Goal: Task Accomplishment & Management: Use online tool/utility

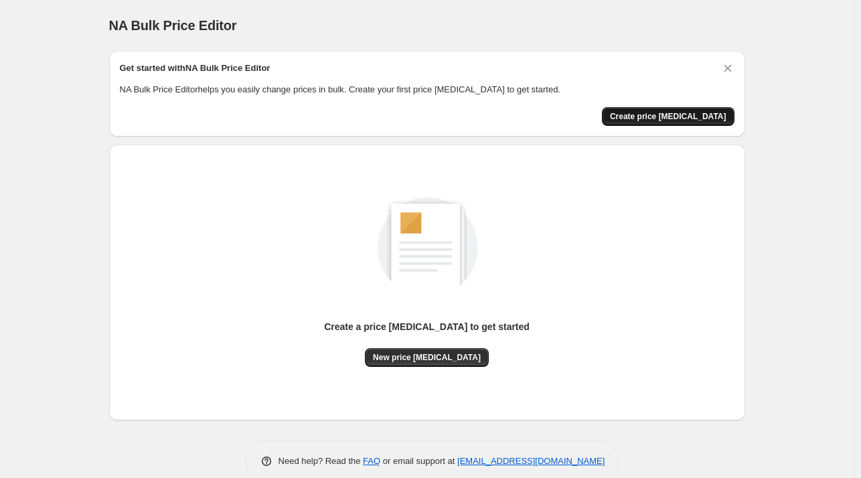
click at [665, 118] on span "Create price change job" at bounding box center [668, 116] width 116 height 11
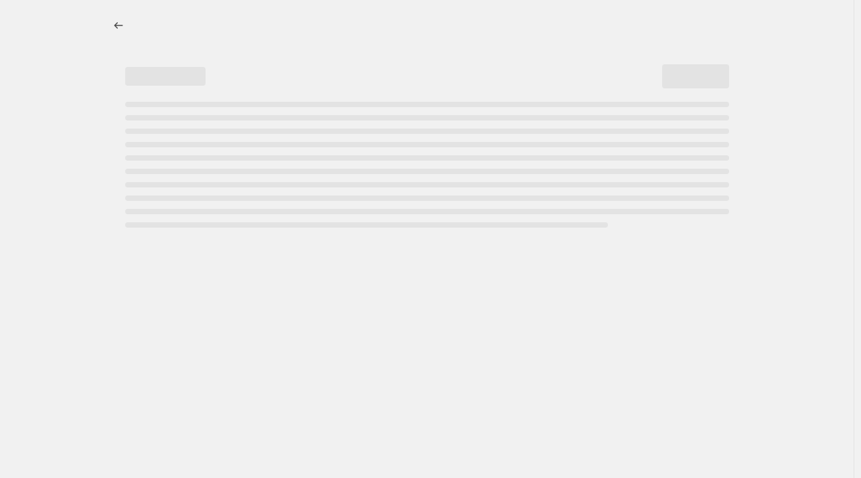
select select "percentage"
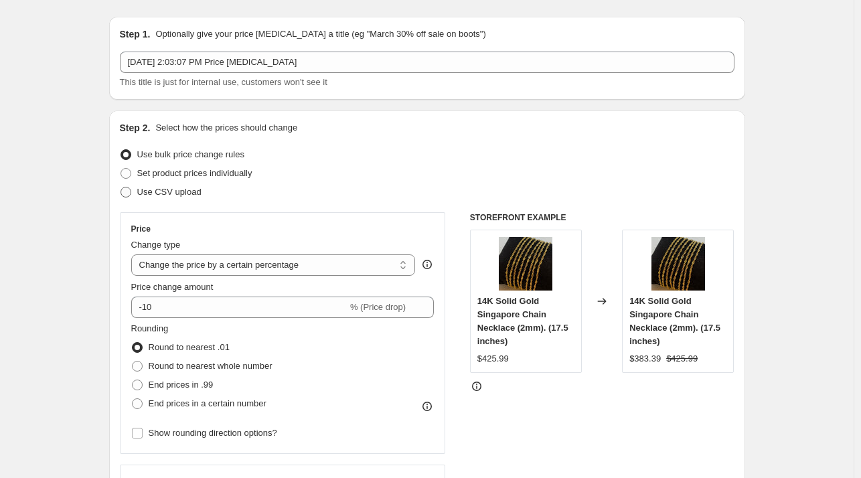
scroll to position [11, 0]
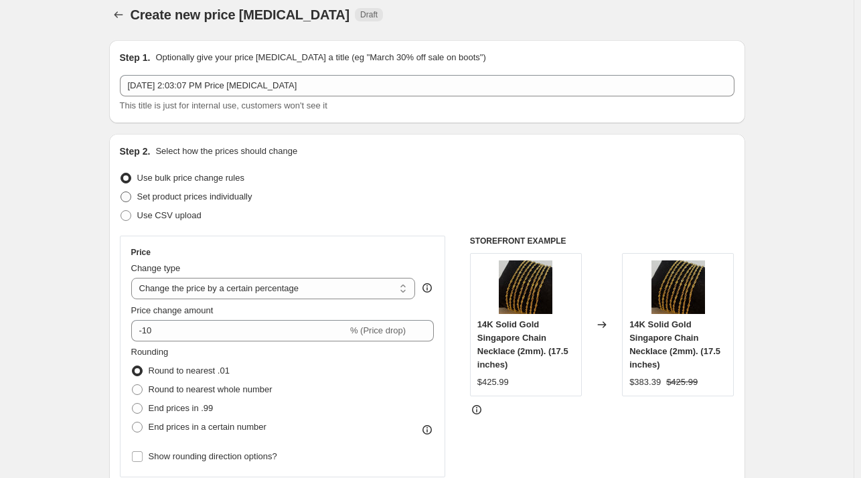
click at [131, 196] on span at bounding box center [125, 196] width 11 height 11
click at [121, 192] on input "Set product prices individually" at bounding box center [120, 191] width 1 height 1
radio input "true"
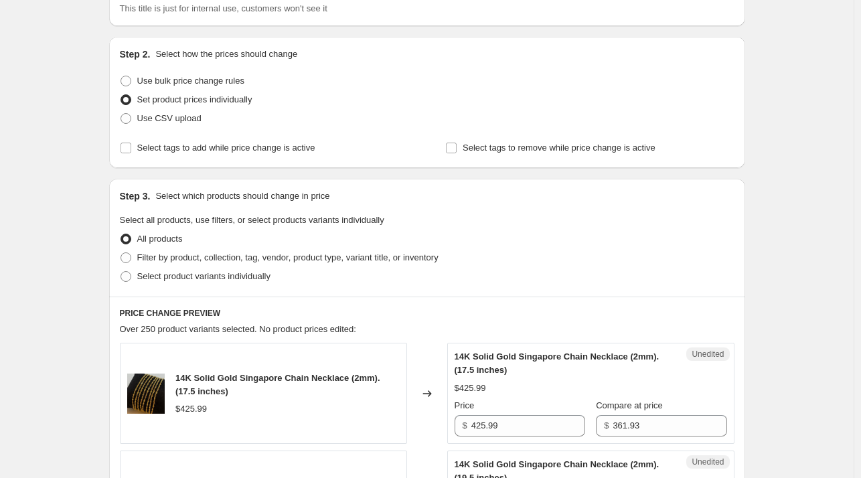
scroll to position [78, 0]
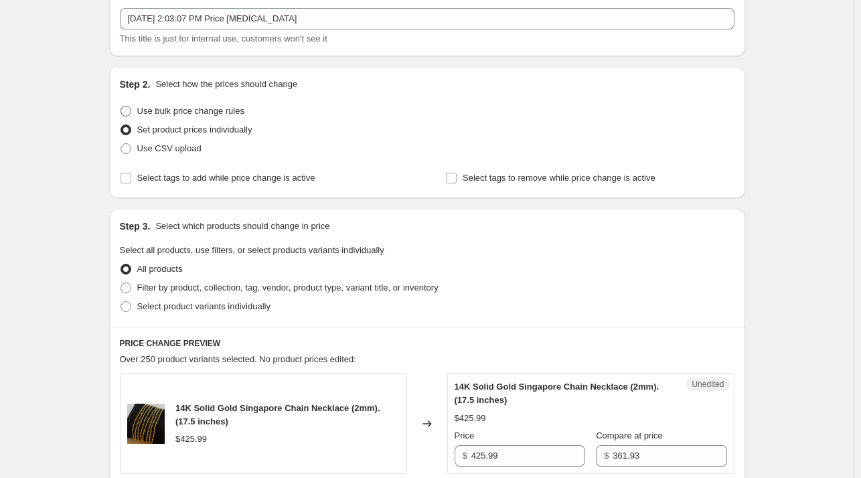
click at [131, 110] on span at bounding box center [125, 111] width 11 height 11
click at [121, 106] on input "Use bulk price change rules" at bounding box center [120, 106] width 1 height 1
radio input "true"
select select "percentage"
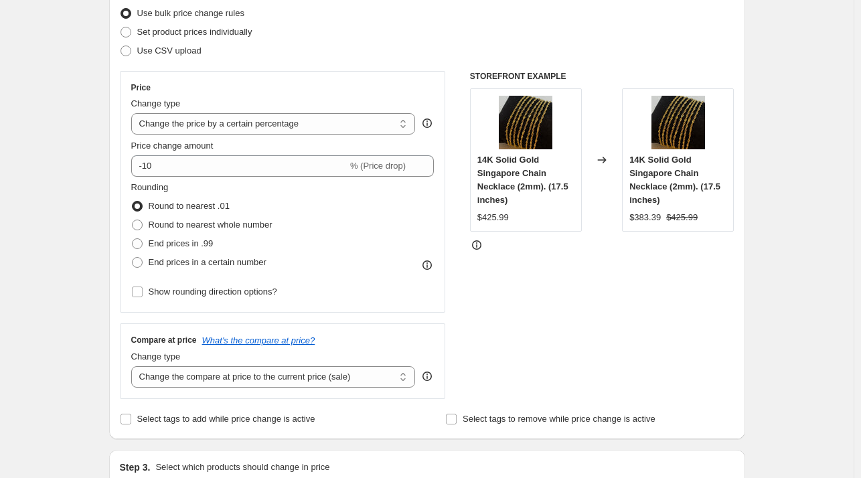
scroll to position [145, 0]
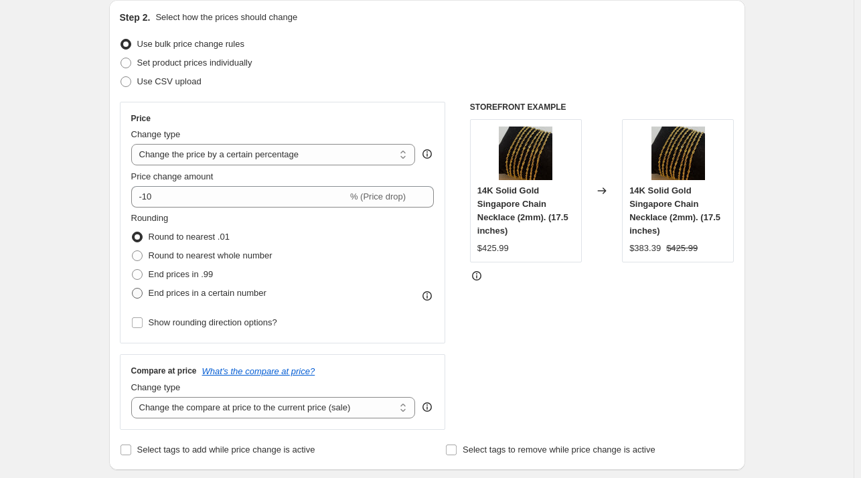
click at [141, 295] on span at bounding box center [137, 293] width 11 height 11
click at [133, 288] on input "End prices in a certain number" at bounding box center [132, 288] width 1 height 1
radio input "true"
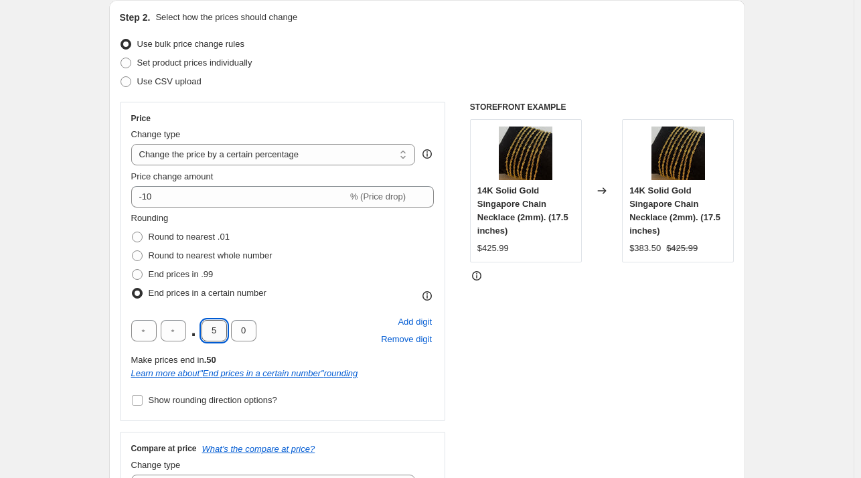
click at [217, 328] on input "5" at bounding box center [213, 330] width 25 height 21
type input "9"
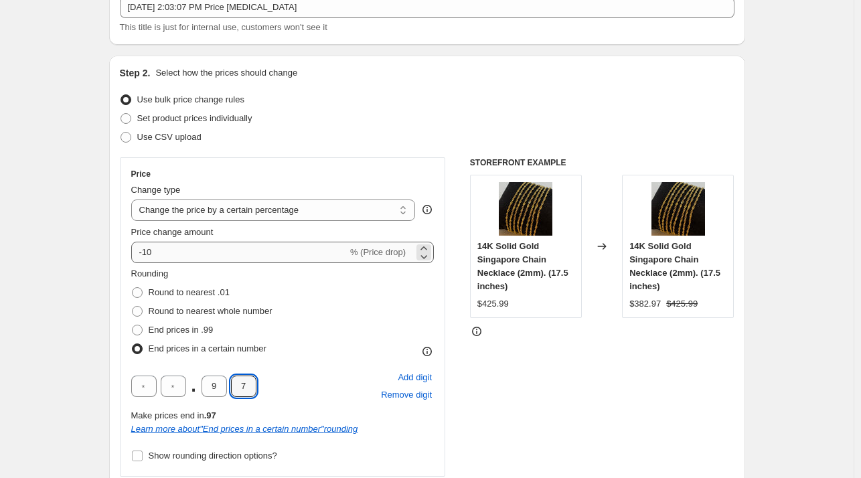
scroll to position [11, 0]
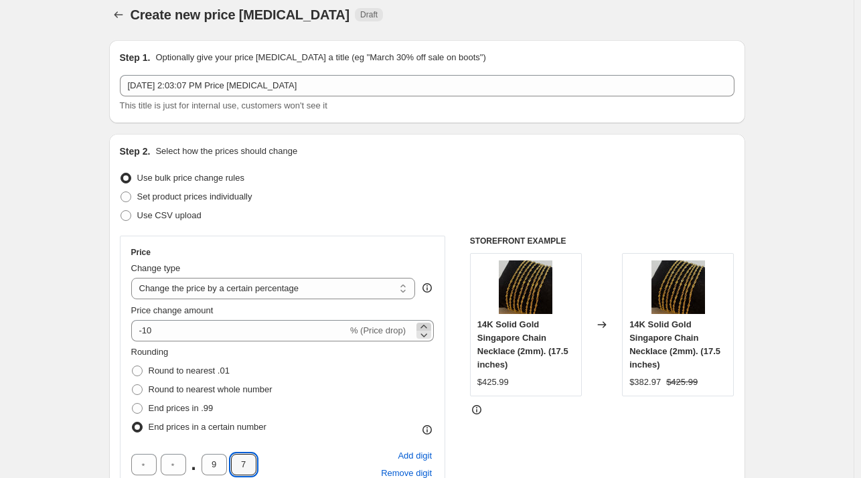
type input "7"
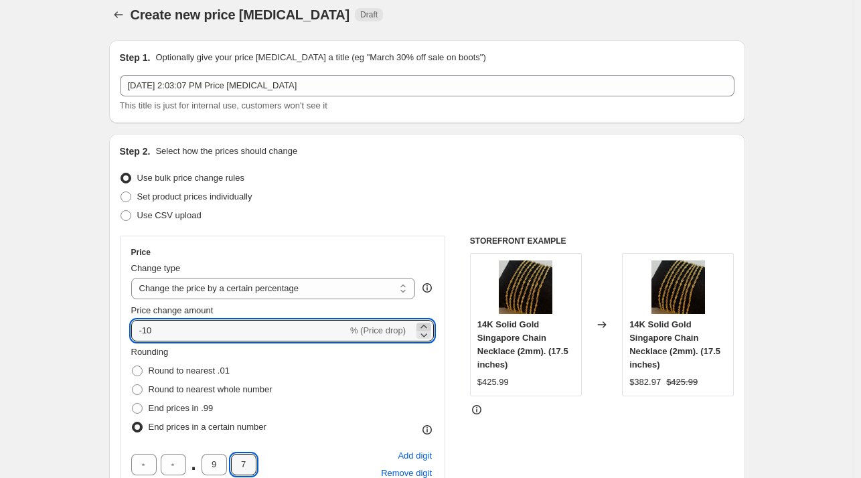
click at [424, 324] on icon at bounding box center [423, 326] width 13 height 13
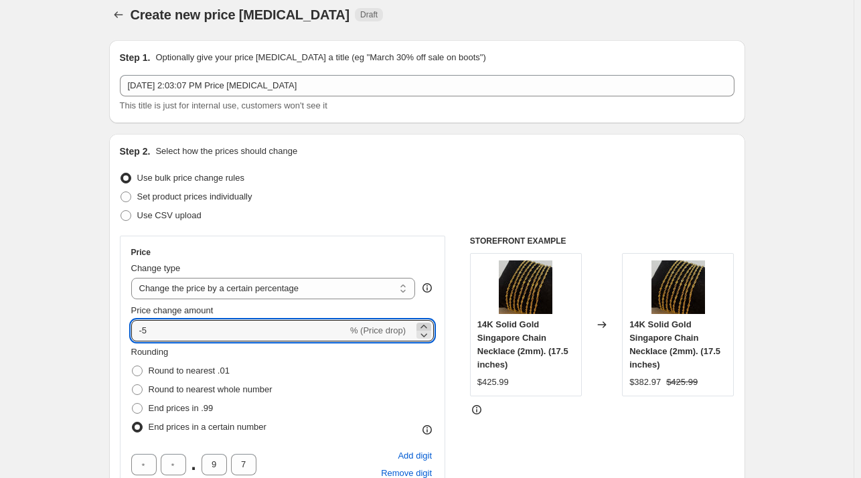
click at [424, 324] on icon at bounding box center [423, 326] width 13 height 13
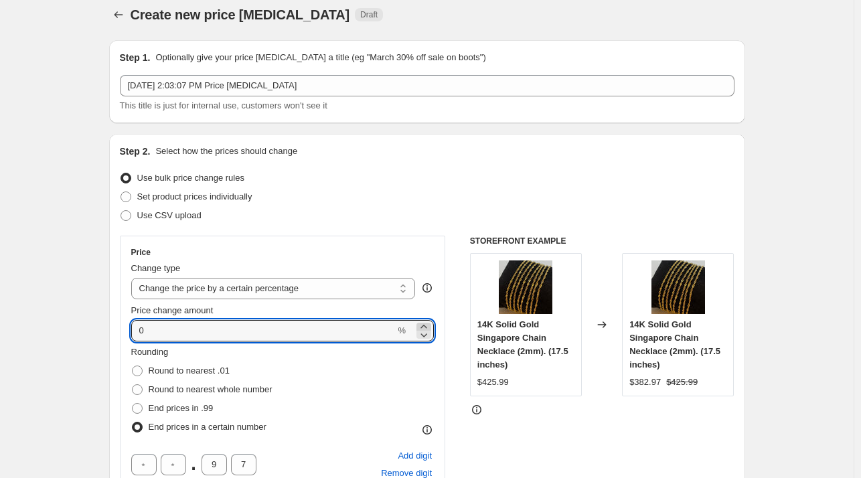
click at [424, 324] on icon at bounding box center [423, 326] width 13 height 13
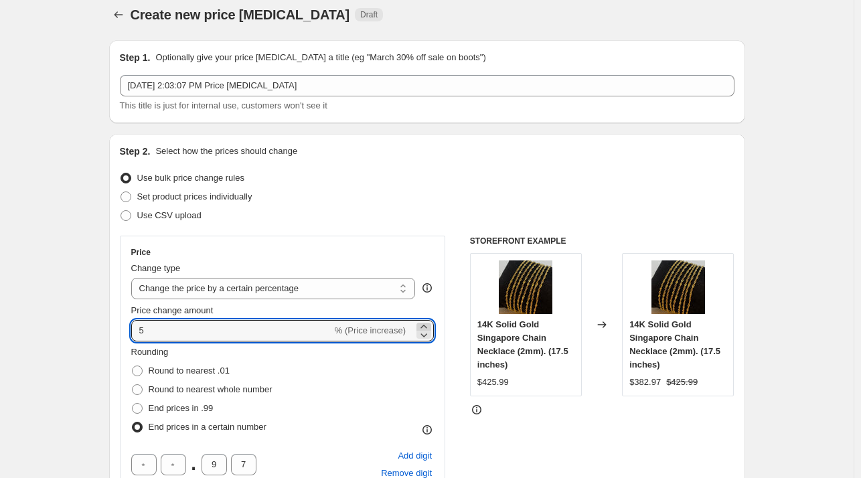
click at [424, 324] on icon at bounding box center [423, 326] width 13 height 13
type input "6"
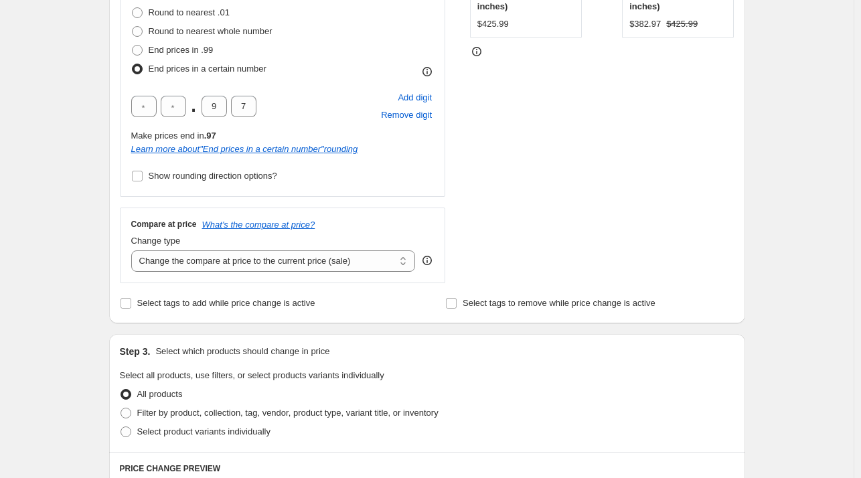
scroll to position [345, 0]
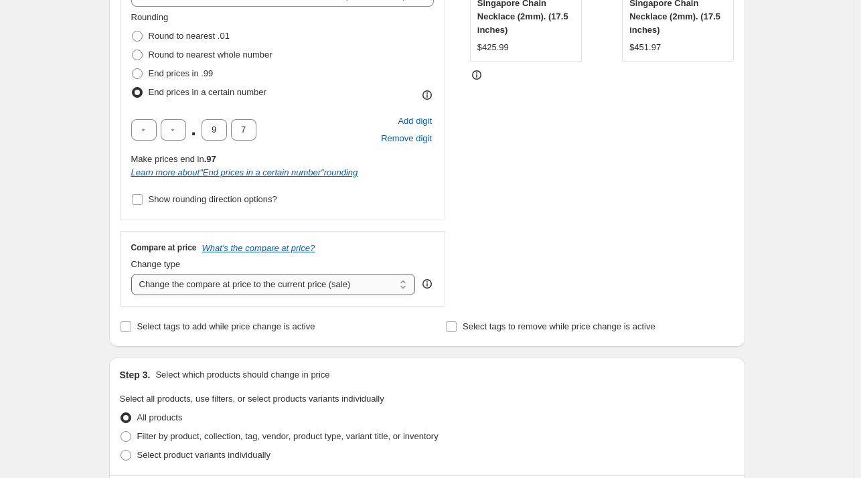
click at [406, 282] on select "Change the compare at price to the current price (sale) Change the compare at p…" at bounding box center [273, 284] width 284 height 21
click at [134, 274] on select "Change the compare at price to the current price (sale) Change the compare at p…" at bounding box center [273, 284] width 284 height 21
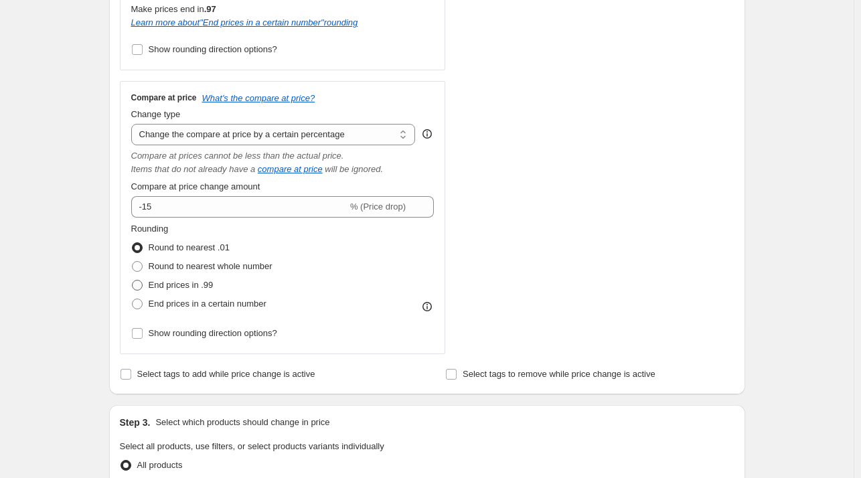
scroll to position [412, 0]
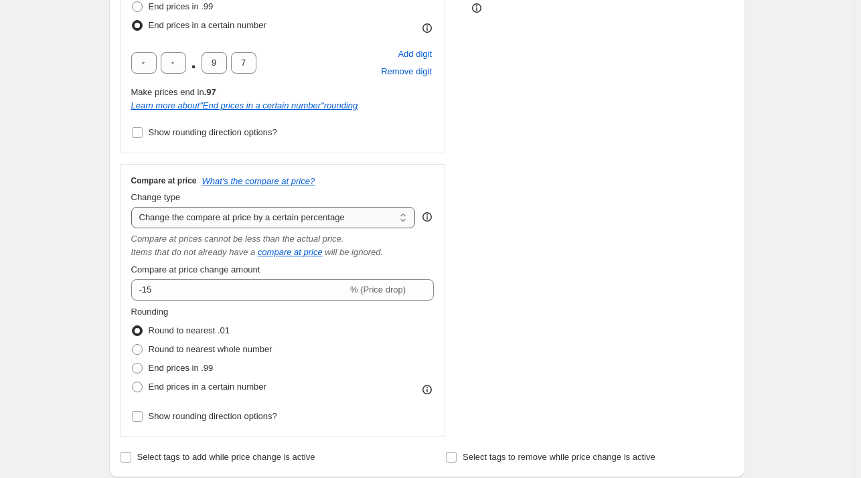
click at [399, 215] on select "Change the compare at price to the current price (sale) Change the compare at p…" at bounding box center [273, 217] width 284 height 21
select select "to"
click at [134, 207] on select "Change the compare at price to the current price (sale) Change the compare at p…" at bounding box center [273, 217] width 284 height 21
type input "80.00"
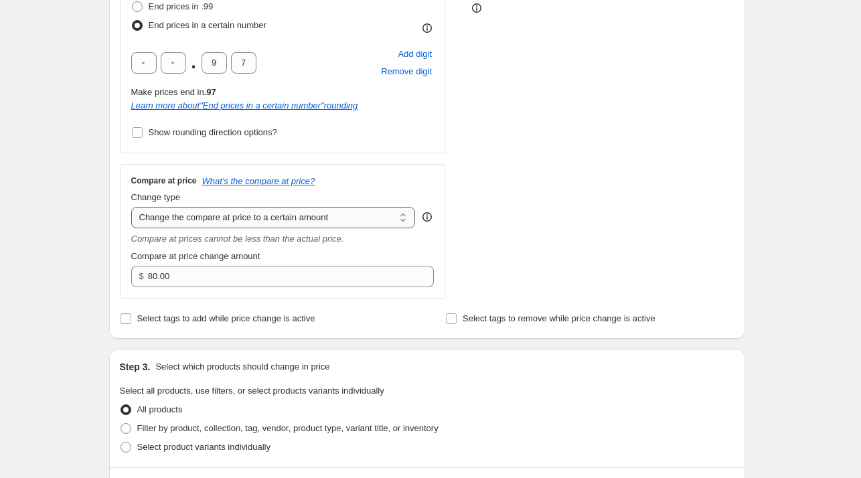
click at [404, 215] on select "Change the compare at price to the current price (sale) Change the compare at p…" at bounding box center [273, 217] width 284 height 21
select select "percentage"
click at [134, 207] on select "Change the compare at price to the current price (sale) Change the compare at p…" at bounding box center [273, 217] width 284 height 21
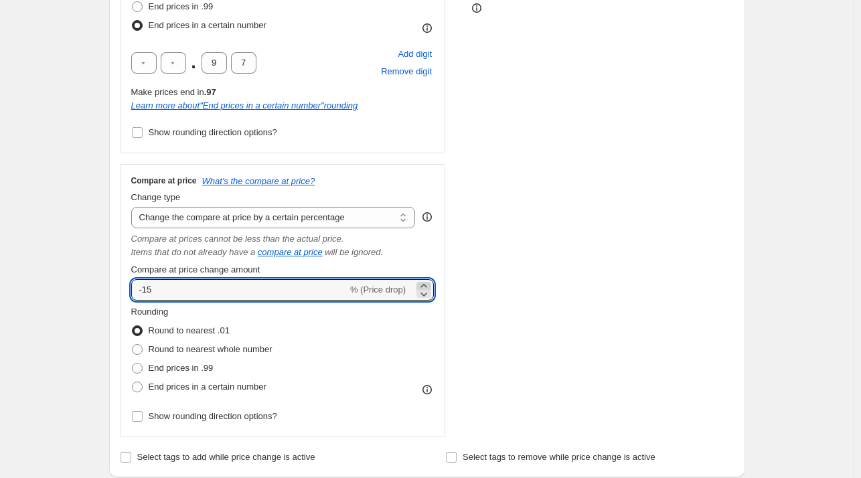
click at [426, 284] on icon at bounding box center [423, 285] width 13 height 13
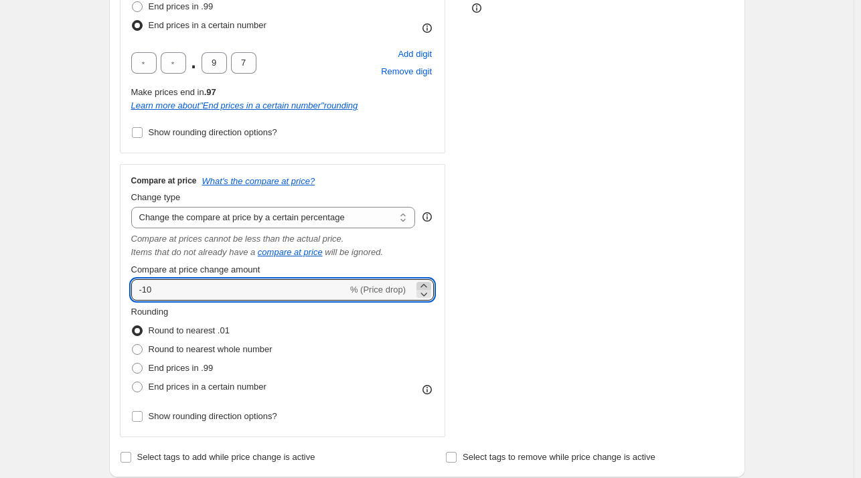
click at [426, 284] on icon at bounding box center [423, 285] width 13 height 13
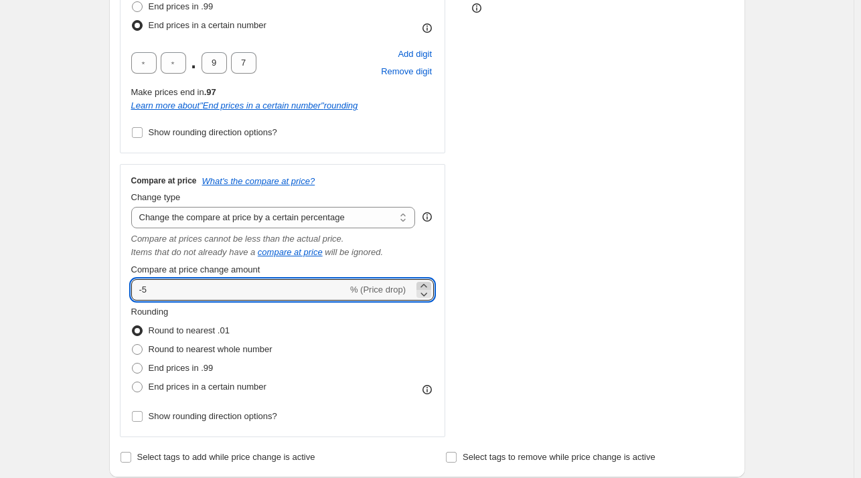
click at [426, 284] on icon at bounding box center [423, 285] width 13 height 13
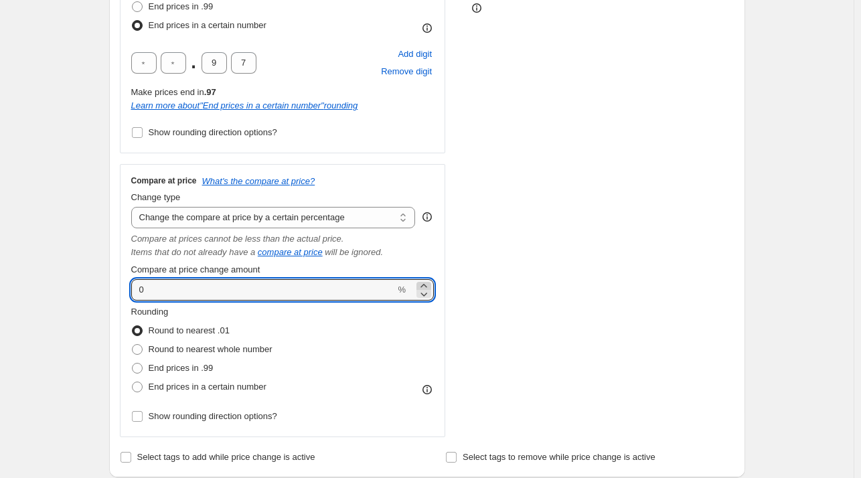
click at [426, 284] on icon at bounding box center [423, 285] width 13 height 13
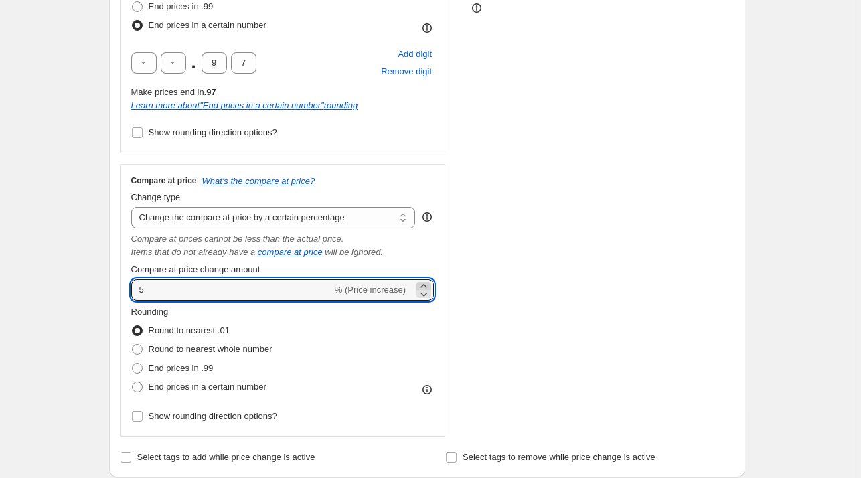
click at [426, 284] on icon at bounding box center [423, 285] width 13 height 13
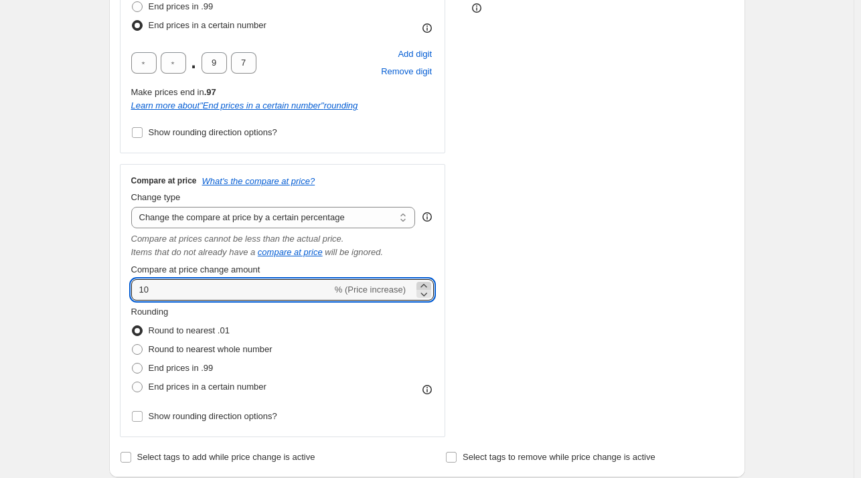
click at [426, 284] on icon at bounding box center [423, 285] width 13 height 13
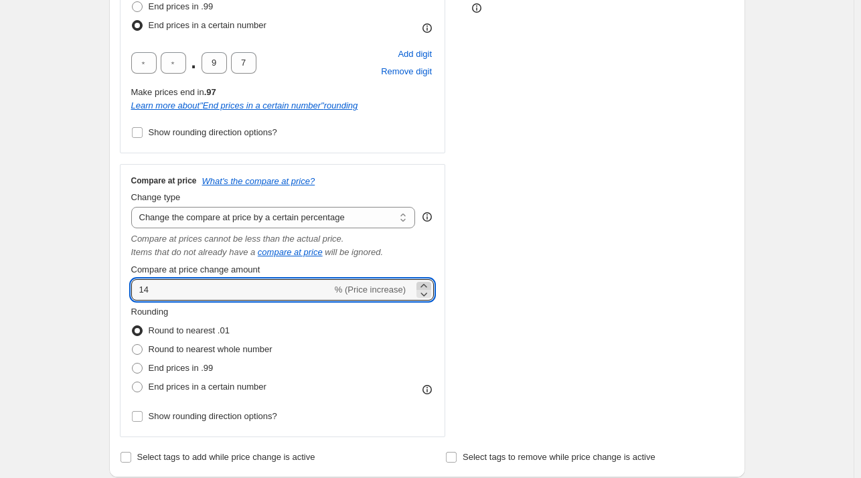
type input "15"
click at [523, 270] on div "STOREFRONT EXAMPLE 14K Solid Gold Singapore Chain Necklace (2mm). (17.5 inches)…" at bounding box center [602, 135] width 264 height 603
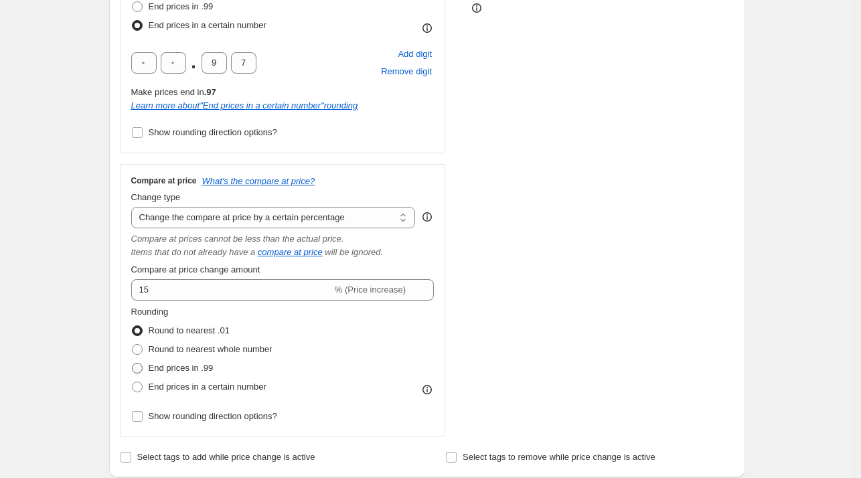
click at [143, 367] on span at bounding box center [137, 368] width 11 height 11
click at [133, 363] on input "End prices in .99" at bounding box center [132, 363] width 1 height 1
radio input "true"
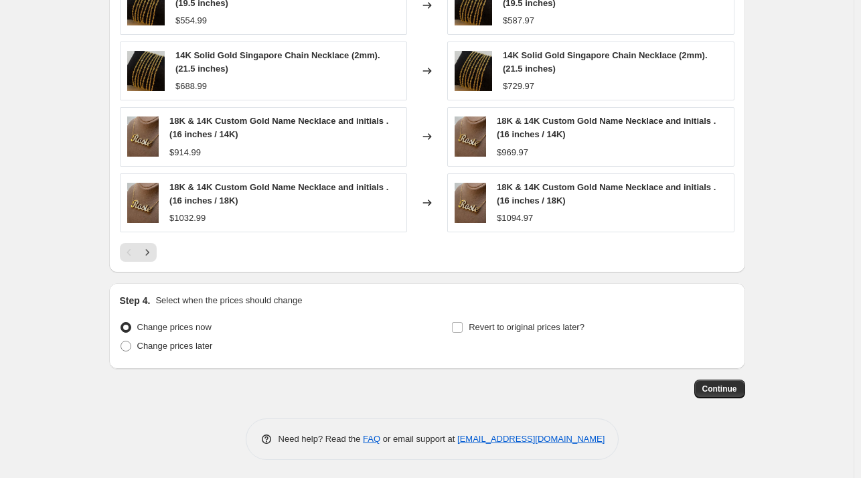
scroll to position [1156, 0]
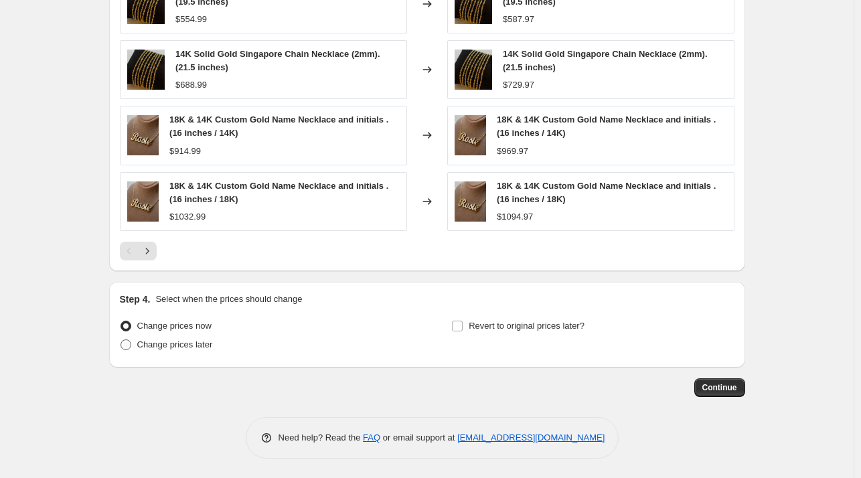
click at [128, 341] on span at bounding box center [125, 344] width 11 height 11
click at [121, 340] on input "Change prices later" at bounding box center [120, 339] width 1 height 1
radio input "true"
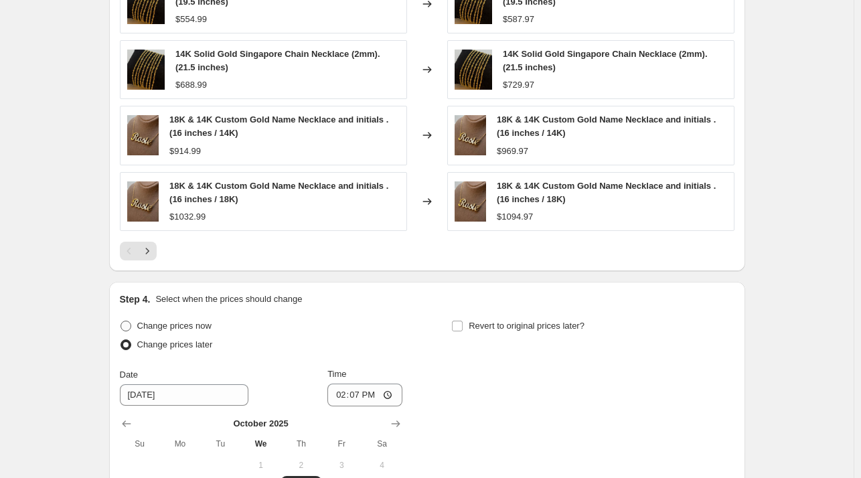
click at [131, 325] on span at bounding box center [125, 326] width 11 height 11
click at [121, 321] on input "Change prices now" at bounding box center [120, 321] width 1 height 1
radio input "true"
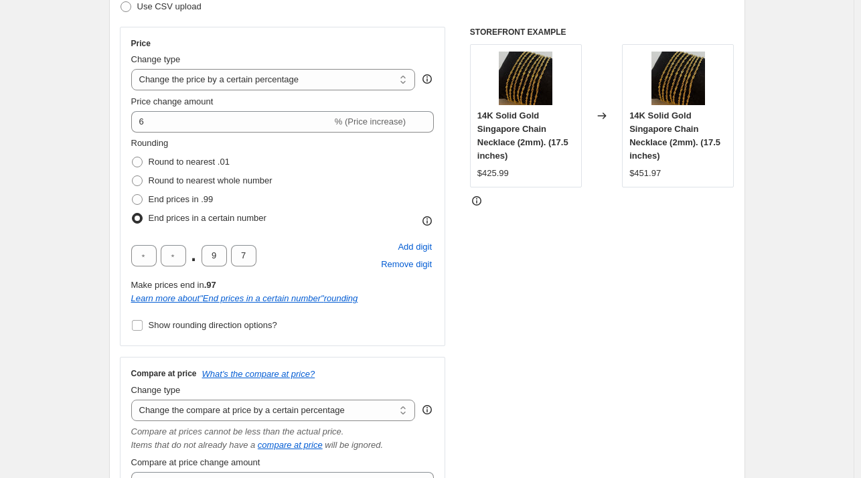
scroll to position [219, 0]
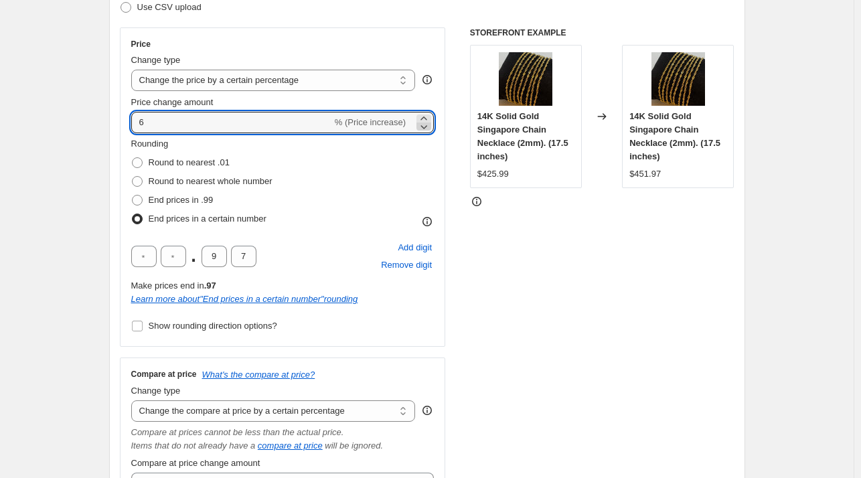
click at [428, 124] on icon at bounding box center [423, 126] width 13 height 13
type input "5"
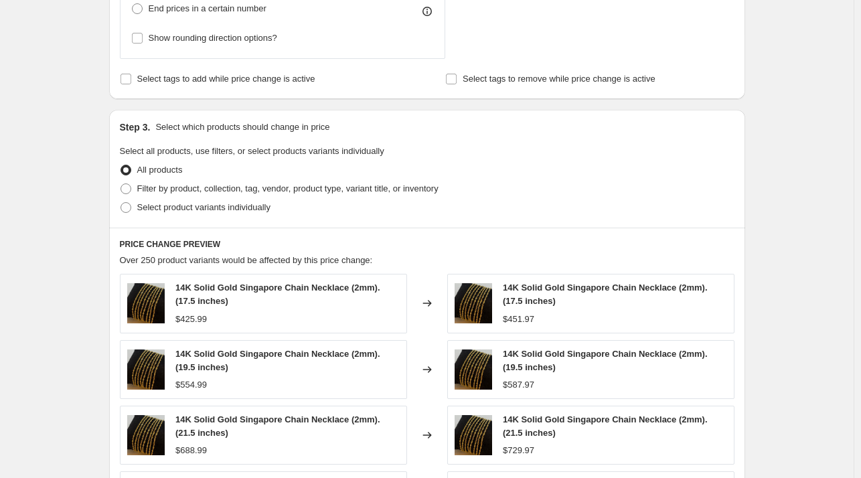
scroll to position [687, 0]
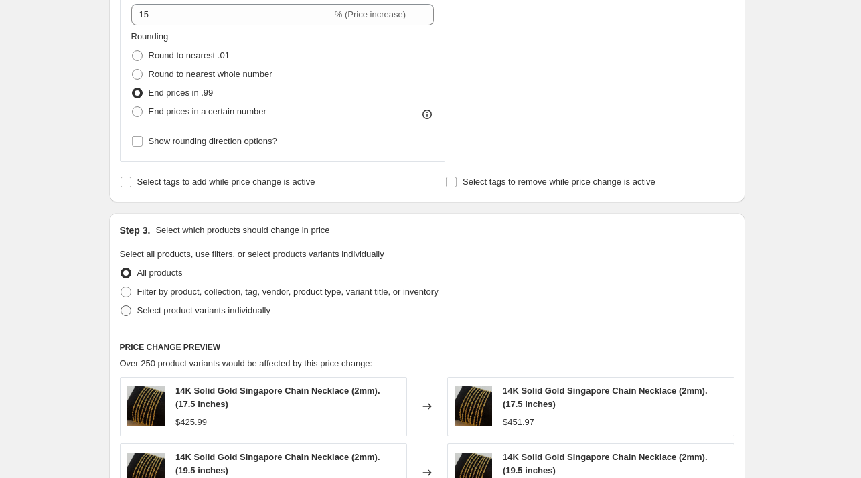
click at [129, 307] on span at bounding box center [125, 310] width 11 height 11
click at [121, 306] on input "Select product variants individually" at bounding box center [120, 305] width 1 height 1
radio input "true"
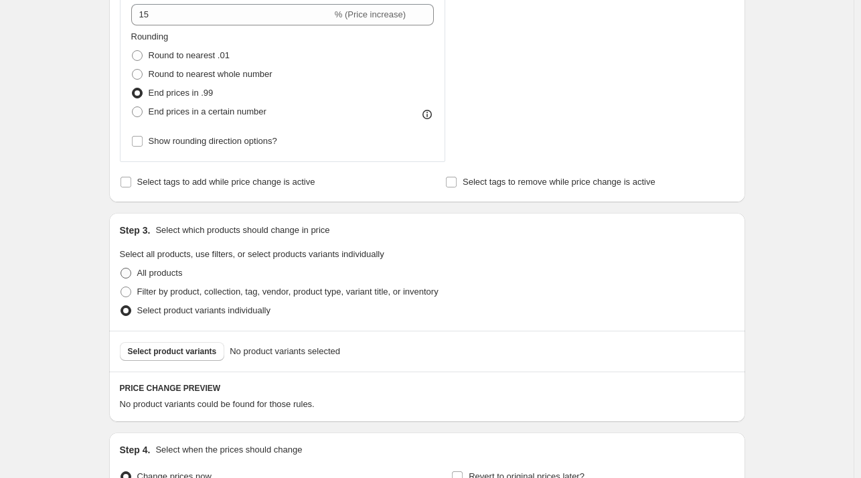
click at [130, 270] on span at bounding box center [125, 273] width 11 height 11
click at [121, 268] on input "All products" at bounding box center [120, 268] width 1 height 1
radio input "true"
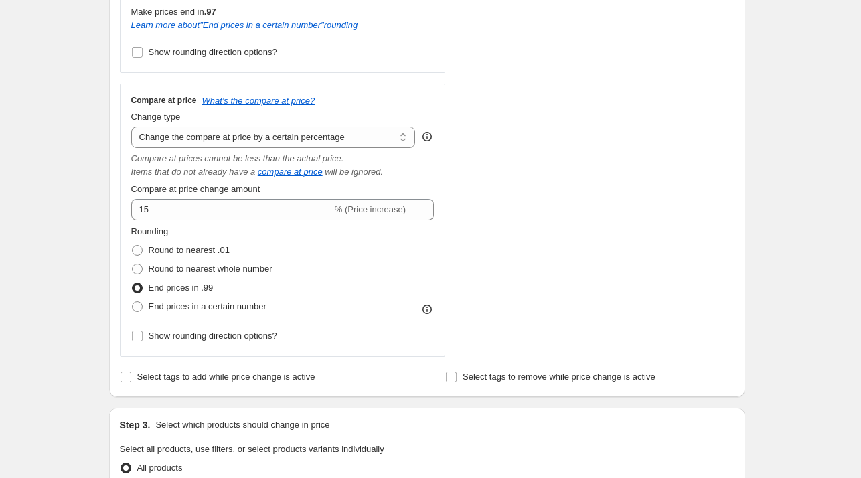
scroll to position [487, 0]
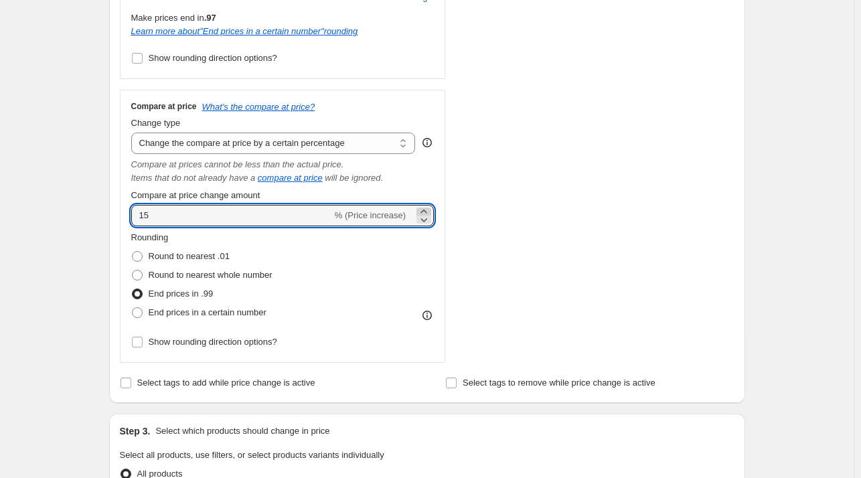
click at [426, 211] on icon at bounding box center [423, 210] width 6 height 3
type input "17"
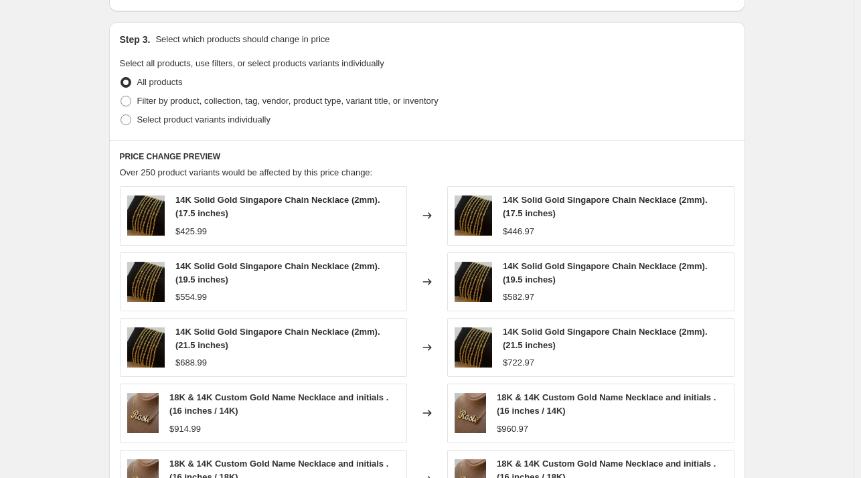
scroll to position [821, 0]
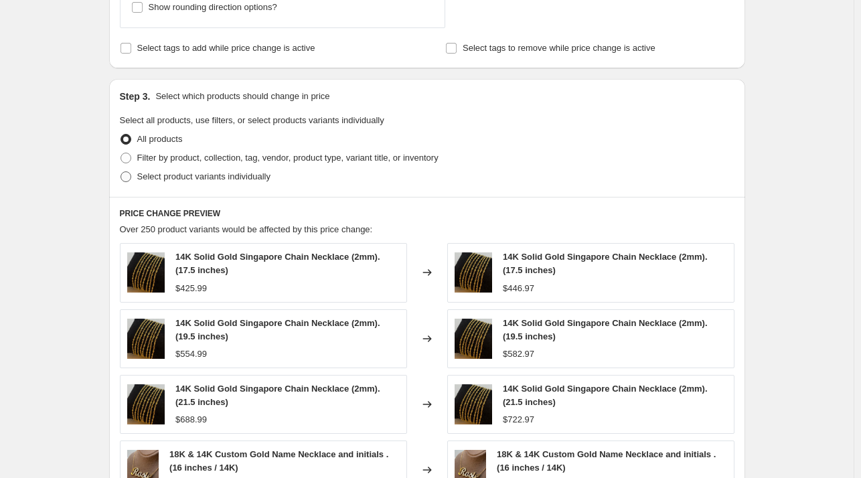
click at [128, 175] on span at bounding box center [125, 176] width 11 height 11
click at [121, 172] on input "Select product variants individually" at bounding box center [120, 171] width 1 height 1
radio input "true"
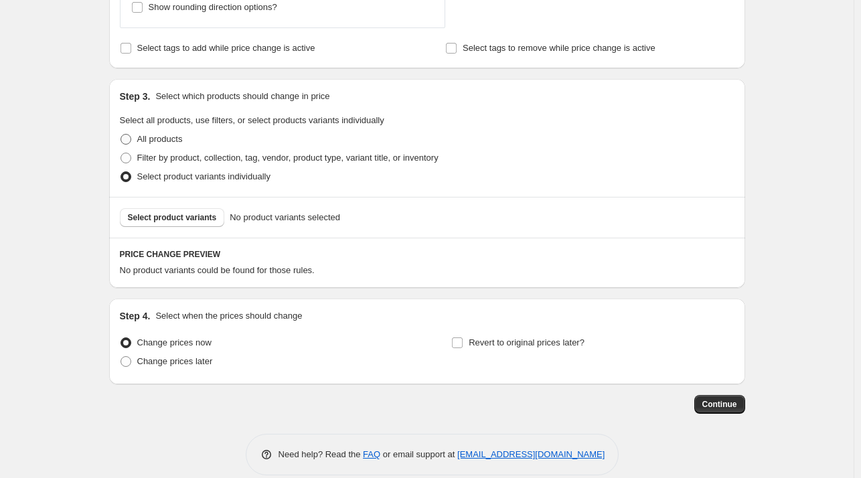
click at [131, 138] on span at bounding box center [125, 139] width 11 height 11
click at [121, 135] on input "All products" at bounding box center [120, 134] width 1 height 1
radio input "true"
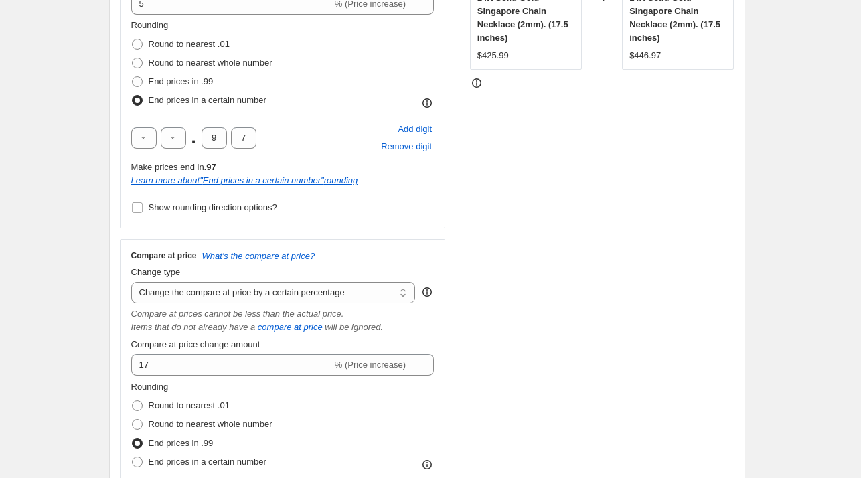
scroll to position [420, 0]
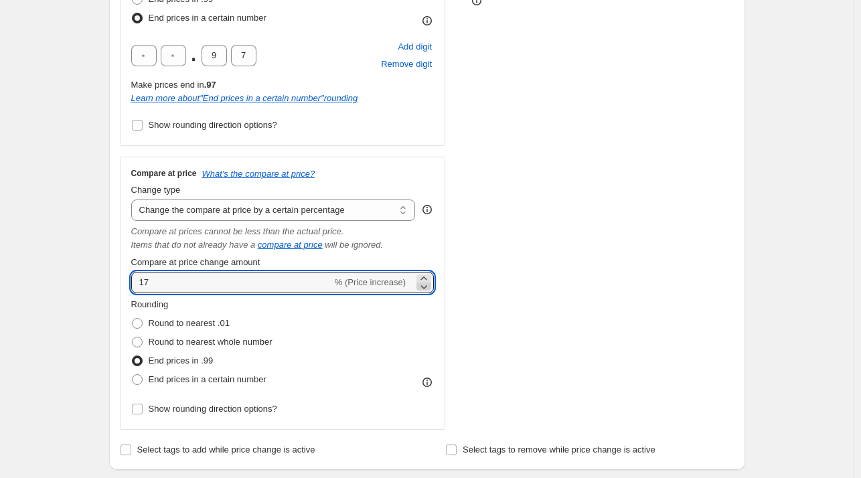
click at [427, 286] on icon at bounding box center [423, 286] width 13 height 13
type input "15"
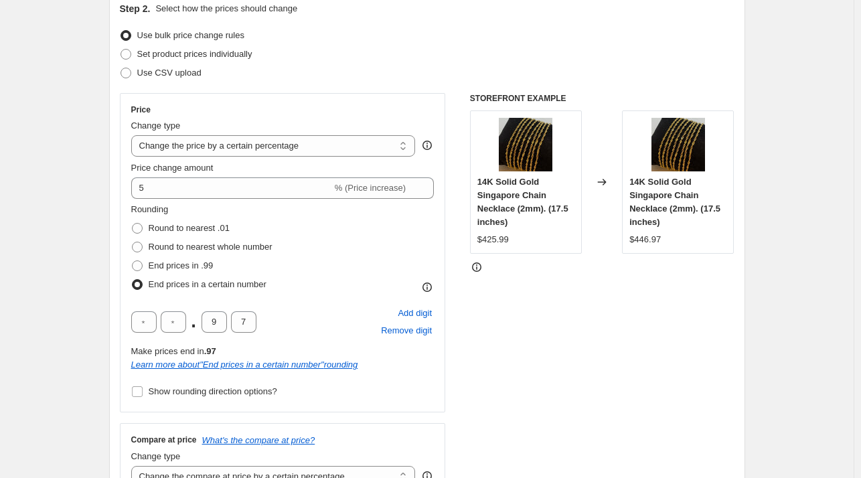
scroll to position [152, 0]
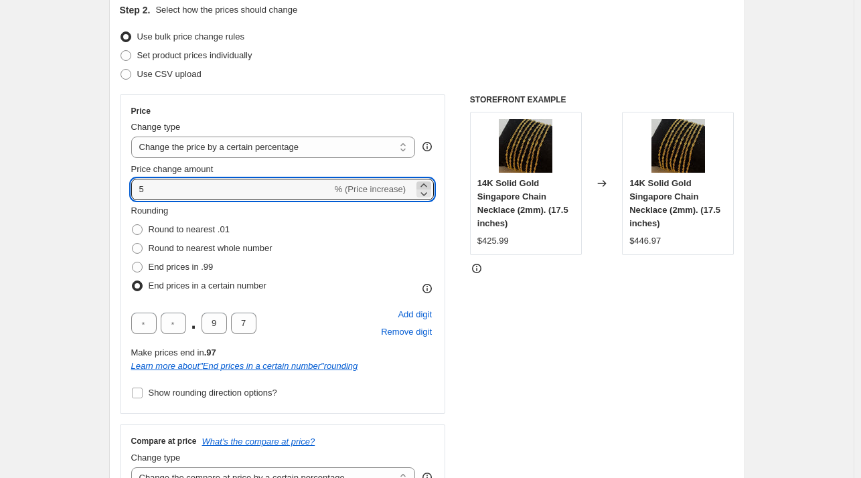
click at [430, 183] on icon at bounding box center [423, 185] width 13 height 13
type input "7"
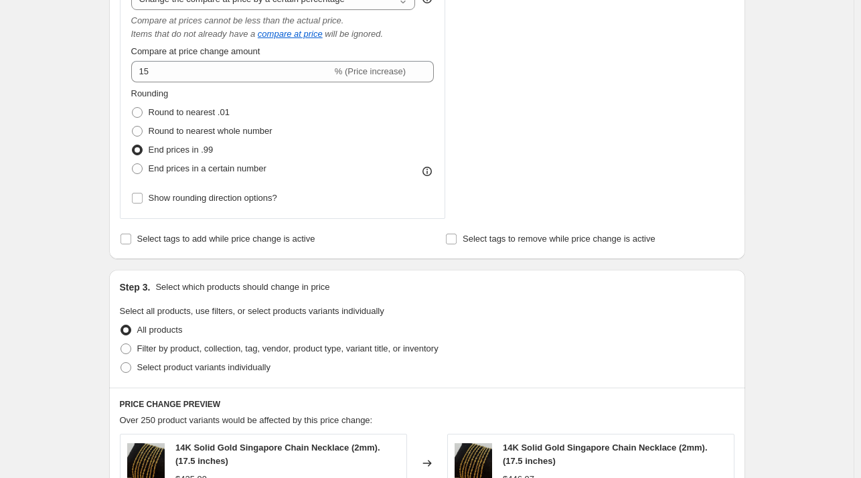
scroll to position [754, 0]
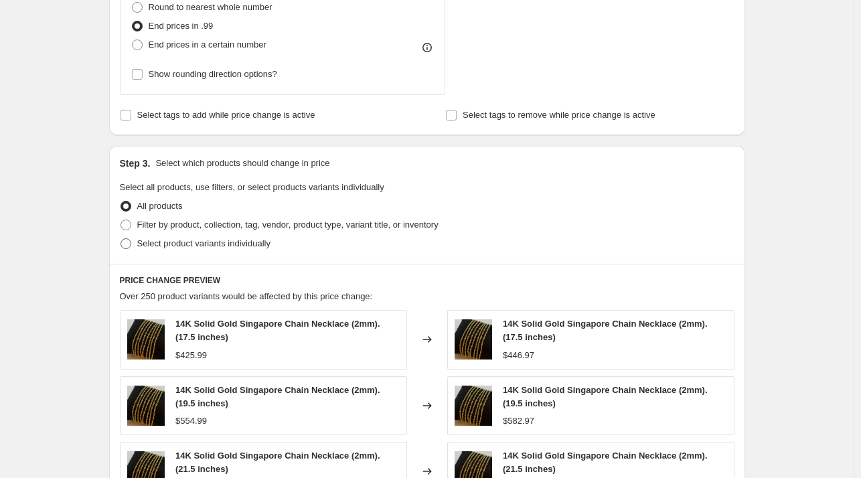
click at [132, 245] on span at bounding box center [126, 244] width 12 height 12
click at [121, 239] on input "Select product variants individually" at bounding box center [120, 238] width 1 height 1
radio input "true"
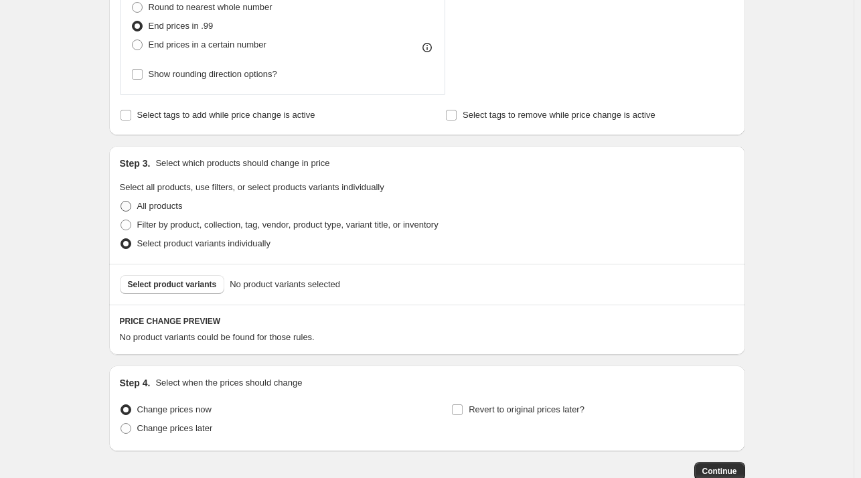
click at [128, 206] on span at bounding box center [125, 206] width 11 height 11
click at [121, 201] on input "All products" at bounding box center [120, 201] width 1 height 1
radio input "true"
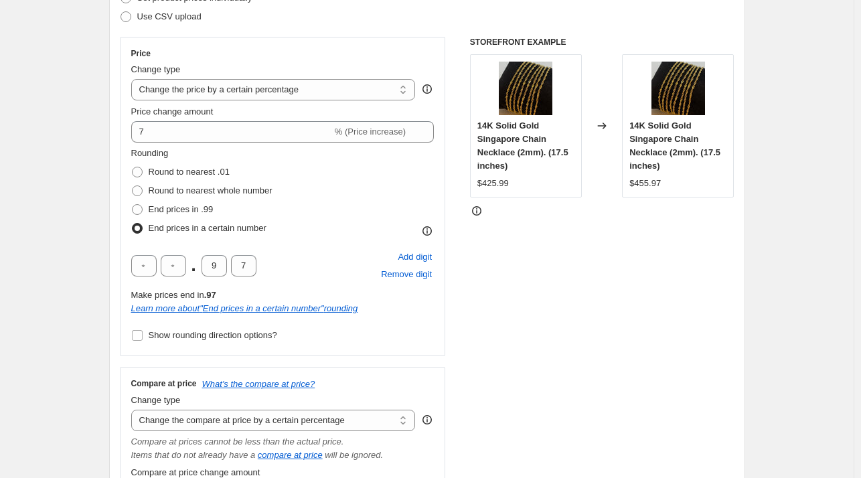
scroll to position [152, 0]
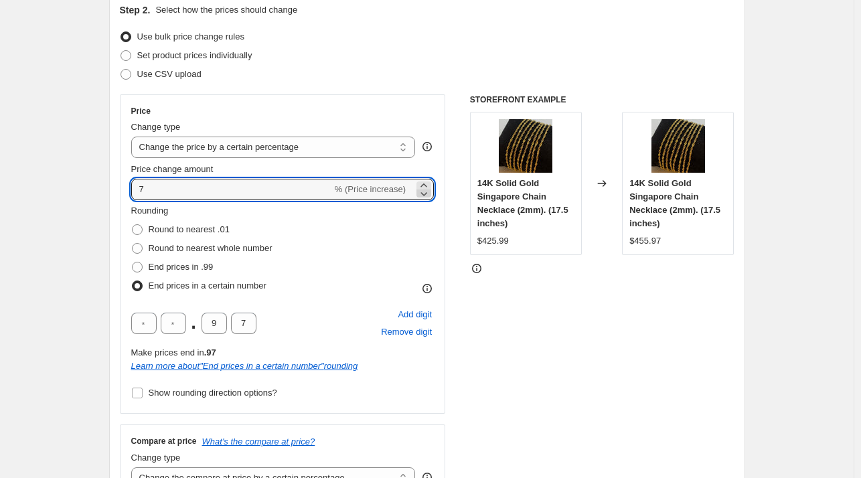
click at [428, 192] on icon at bounding box center [423, 193] width 13 height 13
type input "5"
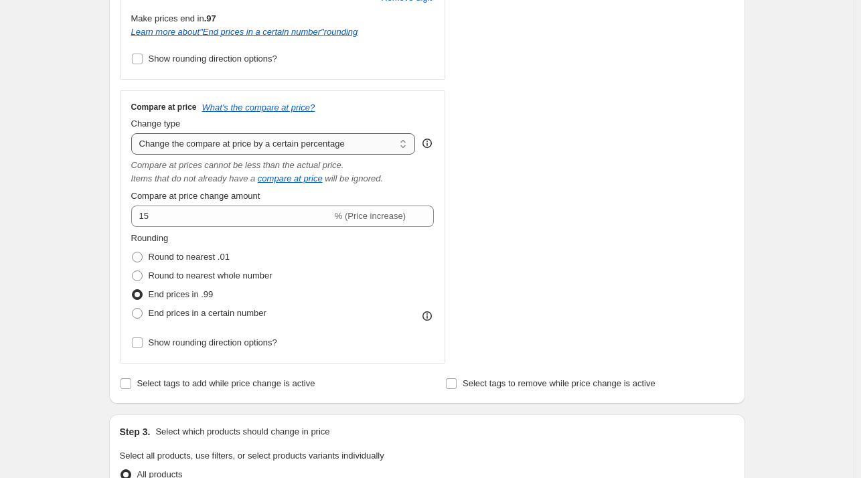
scroll to position [487, 0]
click at [282, 105] on icon "What's the compare at price?" at bounding box center [258, 107] width 113 height 10
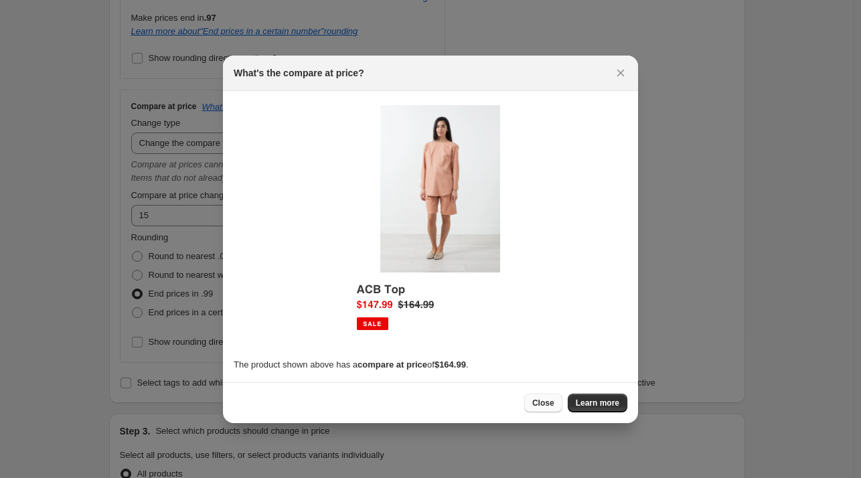
click at [553, 401] on span "Close" at bounding box center [543, 403] width 22 height 11
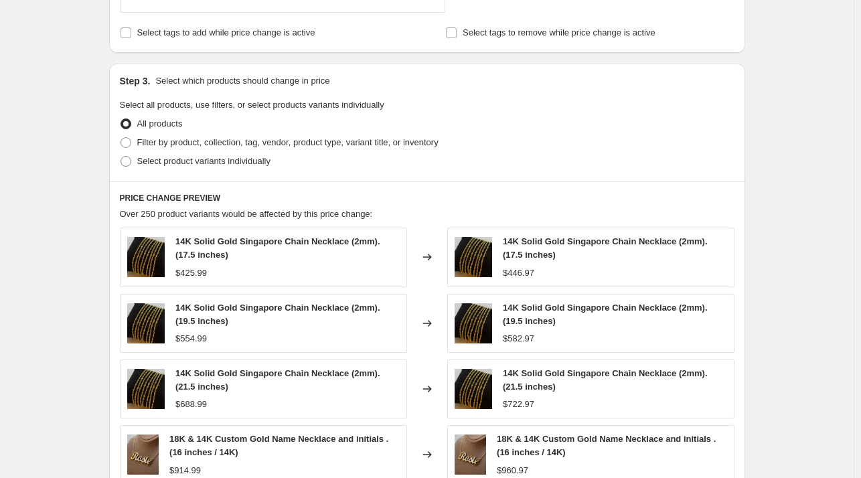
scroll to position [754, 0]
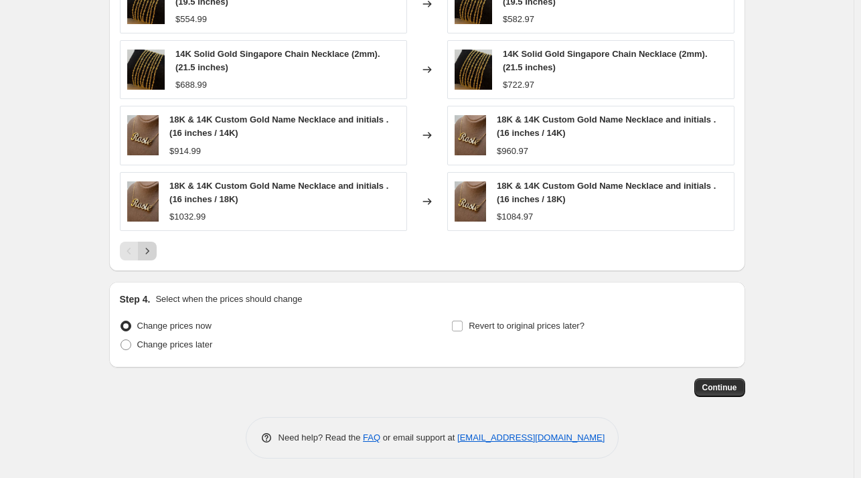
click at [152, 247] on icon "Next" at bounding box center [147, 250] width 13 height 13
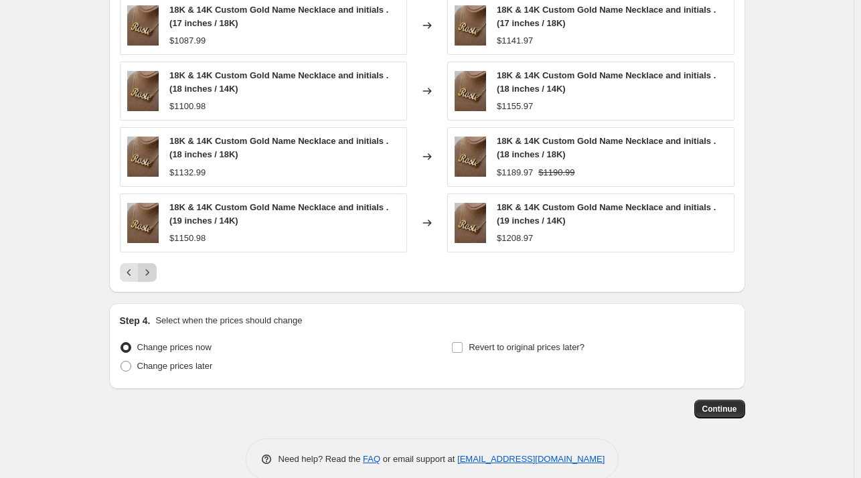
scroll to position [1156, 0]
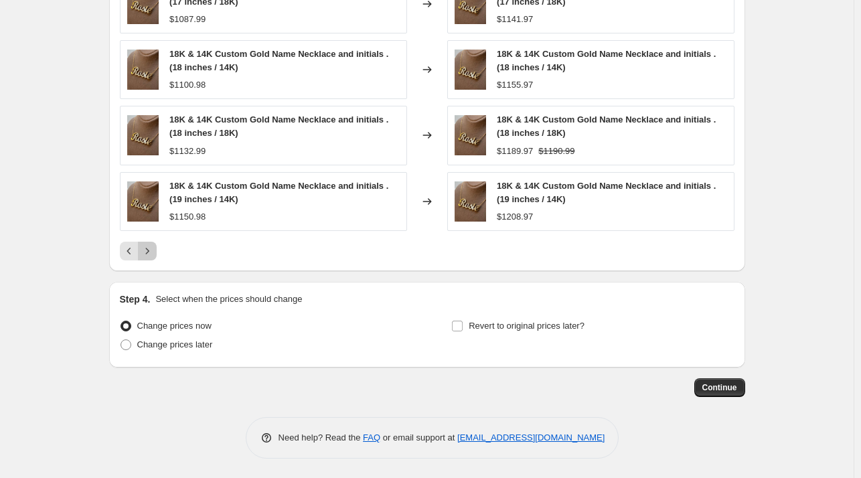
click at [152, 247] on icon "Next" at bounding box center [147, 250] width 13 height 13
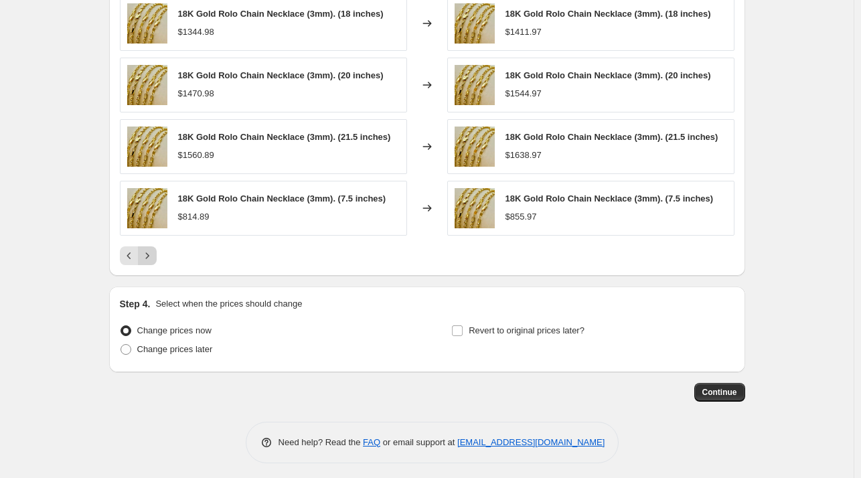
scroll to position [1138, 0]
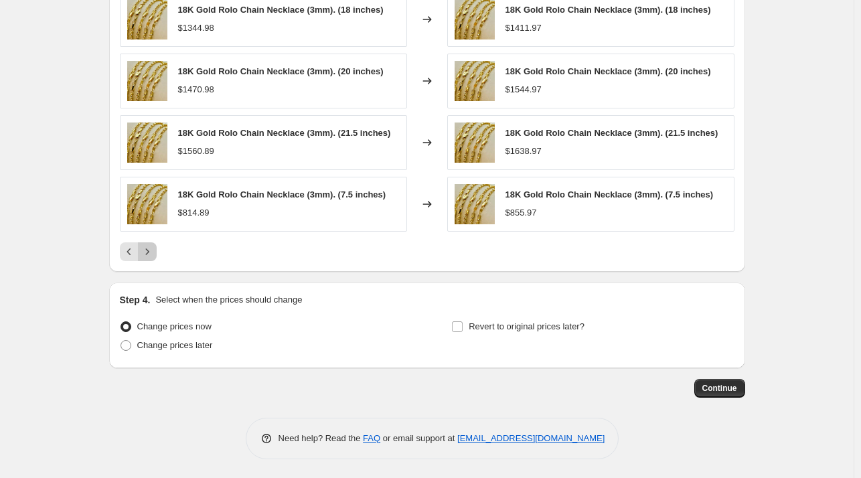
click at [152, 247] on icon "Next" at bounding box center [147, 251] width 13 height 13
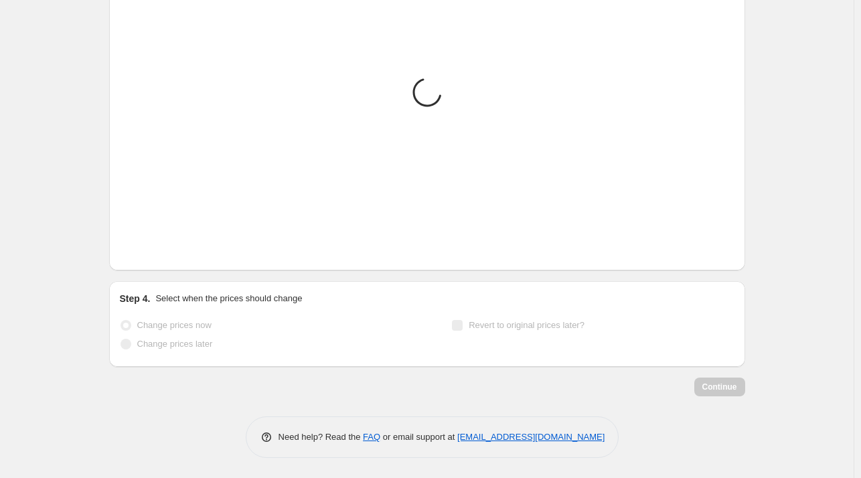
scroll to position [1134, 0]
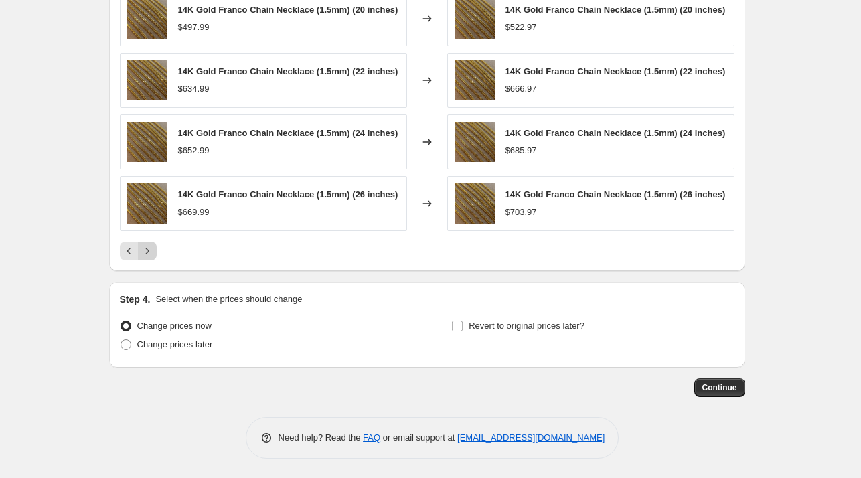
click at [152, 247] on icon "Next" at bounding box center [147, 250] width 13 height 13
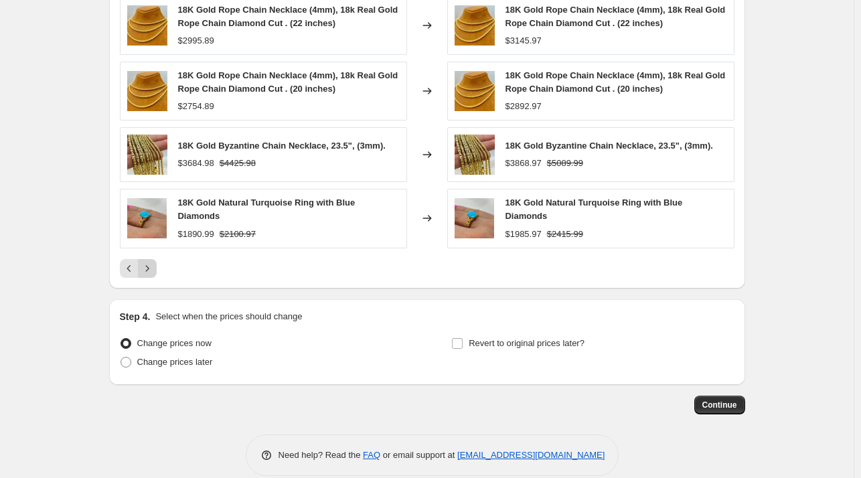
click at [152, 247] on div "18K Gold Rope Chain Necklace (4mm), 18k Real Gold Rope Chain Diamond Cut . (24 …" at bounding box center [427, 104] width 614 height 348
click at [149, 262] on icon "Next" at bounding box center [147, 268] width 13 height 13
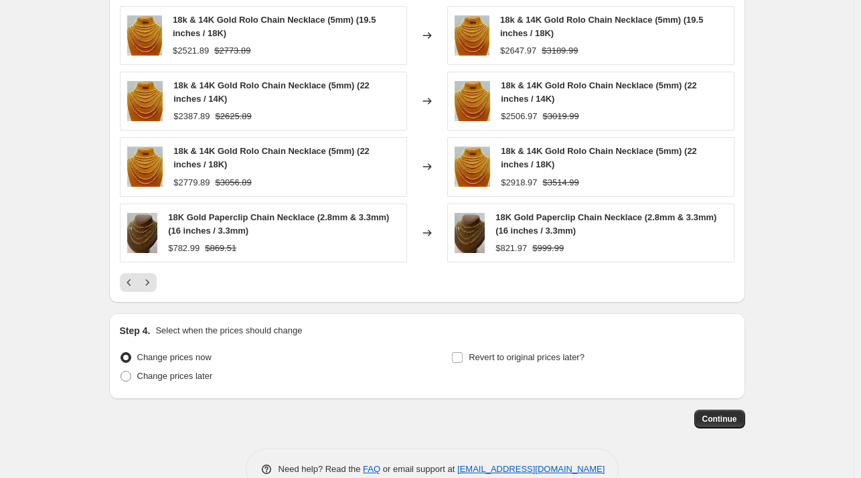
scroll to position [1156, 0]
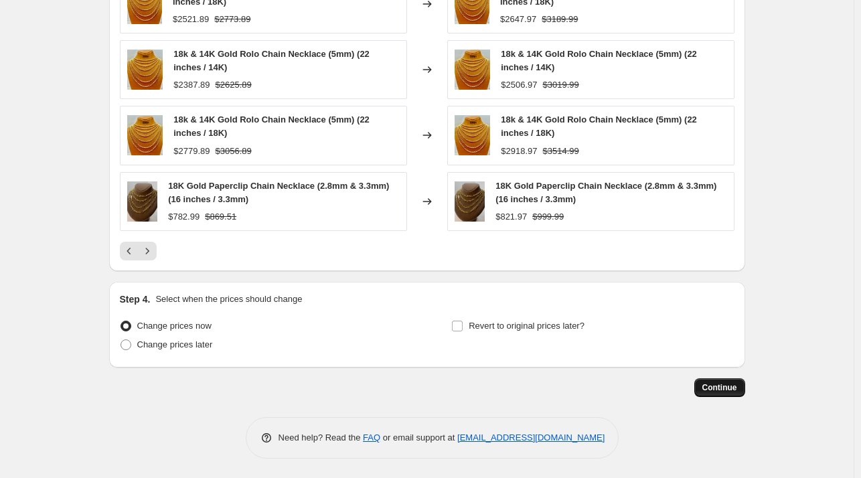
click at [717, 389] on span "Continue" at bounding box center [719, 387] width 35 height 11
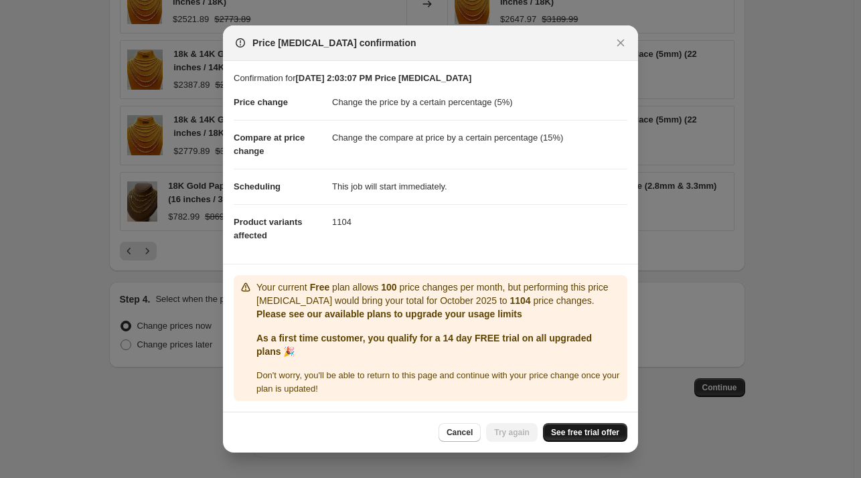
click at [578, 433] on span "See free trial offer" at bounding box center [585, 432] width 68 height 11
click at [519, 430] on span "Try again" at bounding box center [511, 432] width 35 height 11
click at [576, 434] on span "See free trial offer" at bounding box center [585, 432] width 68 height 11
click at [469, 432] on span "Cancel" at bounding box center [459, 432] width 26 height 11
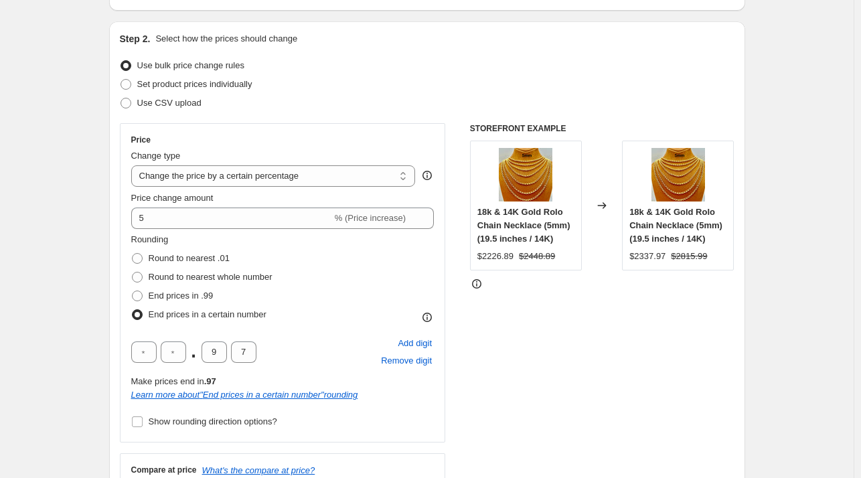
scroll to position [85, 0]
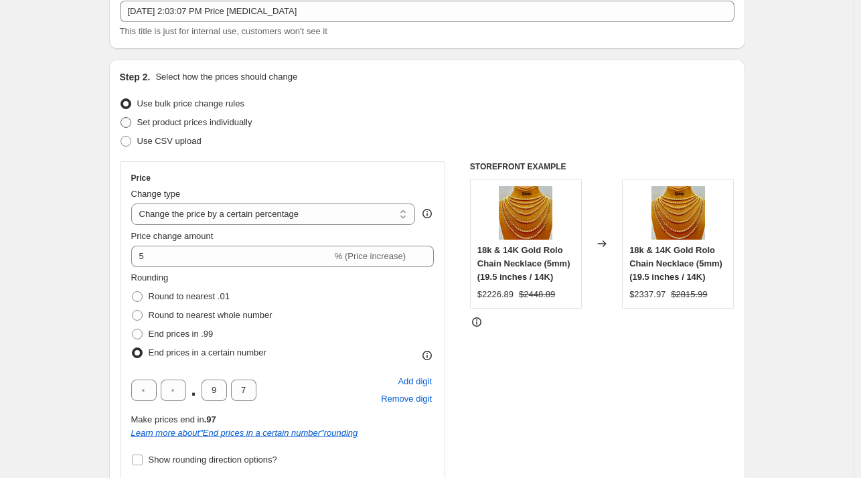
click at [126, 122] on span at bounding box center [125, 122] width 11 height 11
click at [121, 118] on input "Set product prices individually" at bounding box center [120, 117] width 1 height 1
radio input "true"
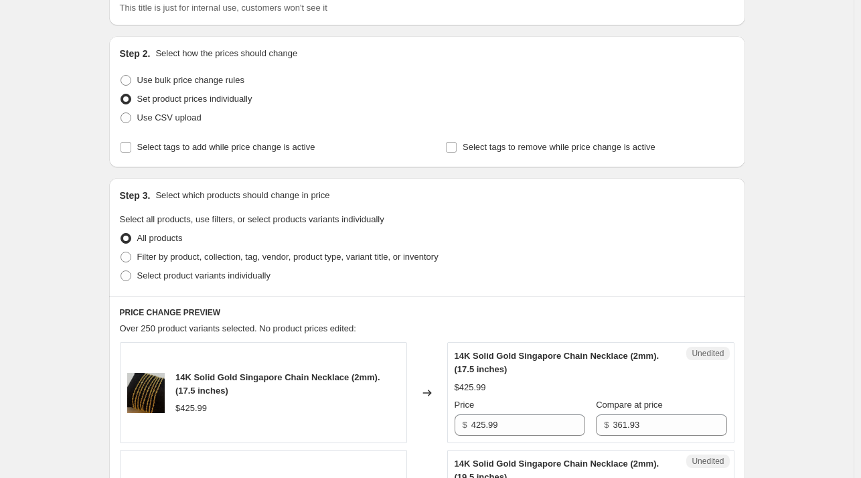
scroll to position [5, 0]
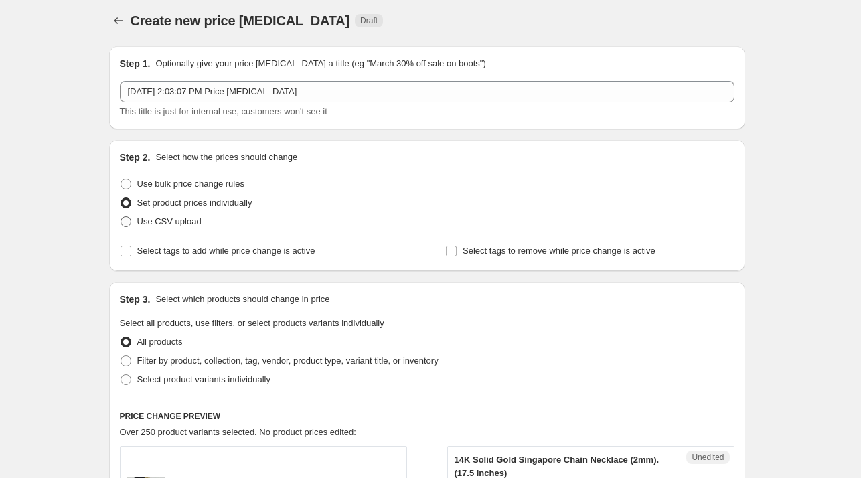
click at [131, 222] on span at bounding box center [125, 221] width 11 height 11
click at [121, 217] on input "Use CSV upload" at bounding box center [120, 216] width 1 height 1
radio input "true"
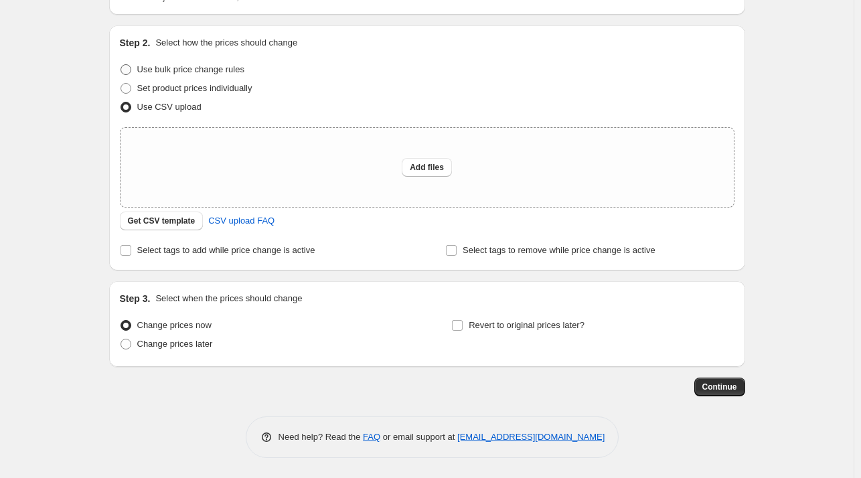
scroll to position [0, 0]
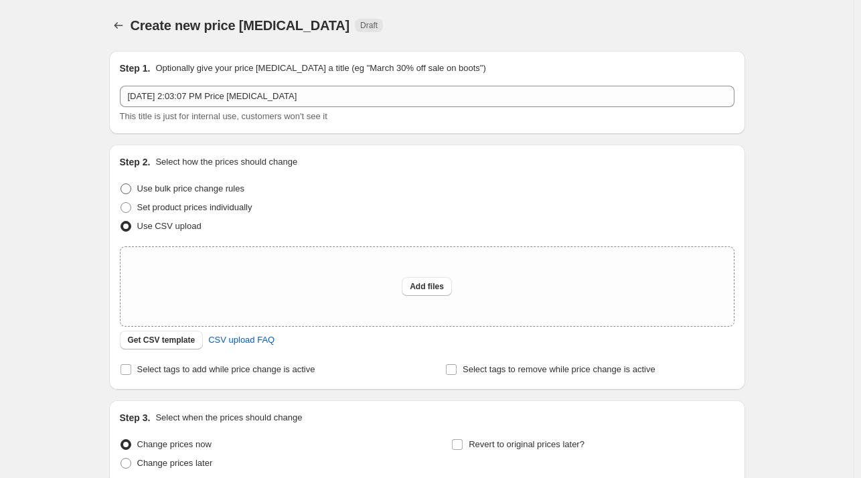
click at [126, 185] on span at bounding box center [125, 188] width 11 height 11
click at [121, 184] on input "Use bulk price change rules" at bounding box center [120, 183] width 1 height 1
radio input "true"
select select "percentage"
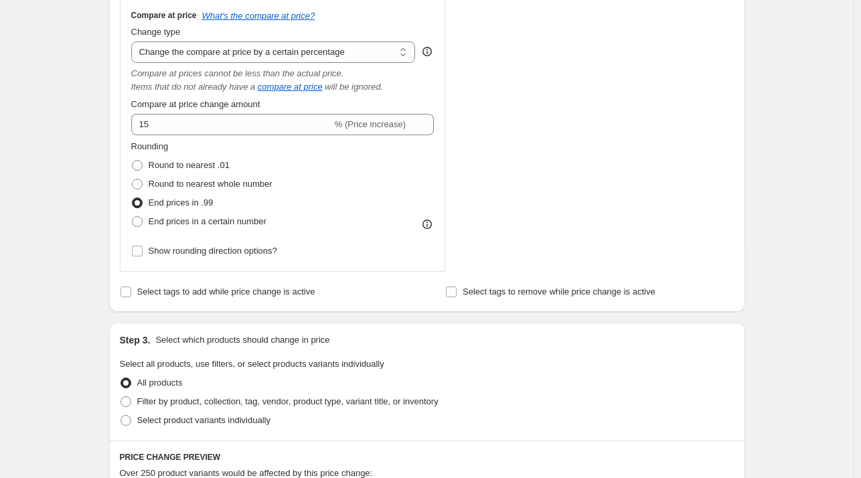
scroll to position [420, 0]
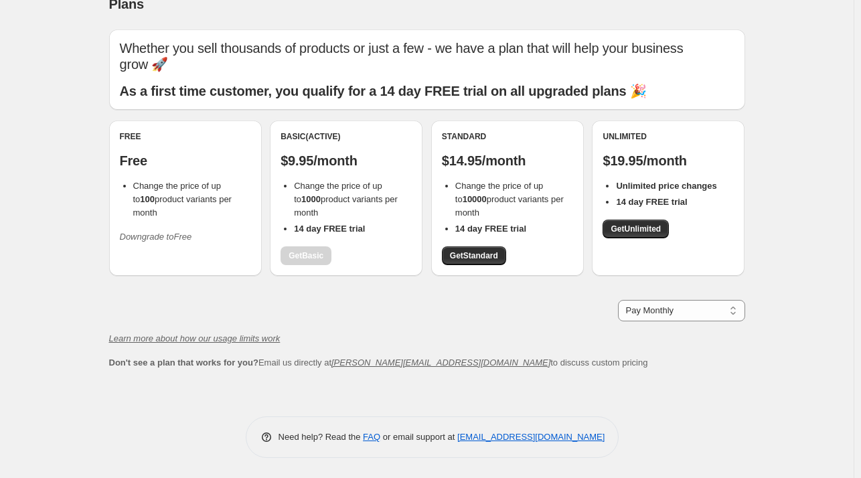
scroll to position [21, 0]
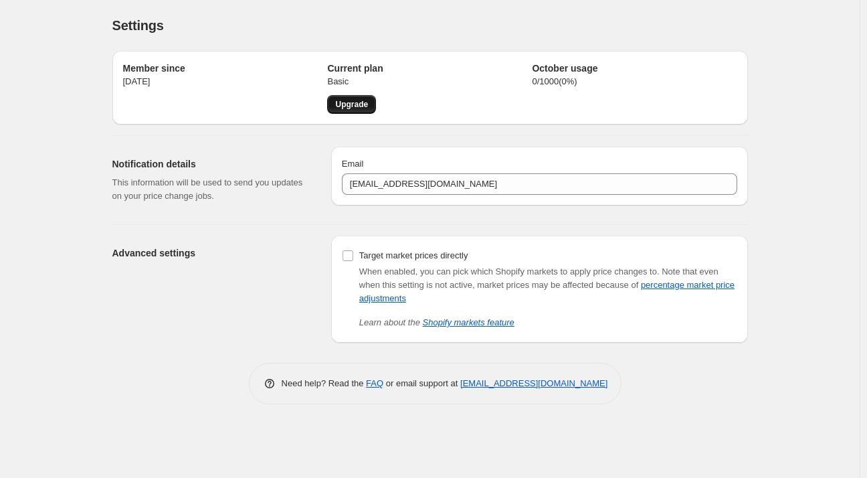
click at [348, 107] on span "Upgrade" at bounding box center [351, 104] width 33 height 11
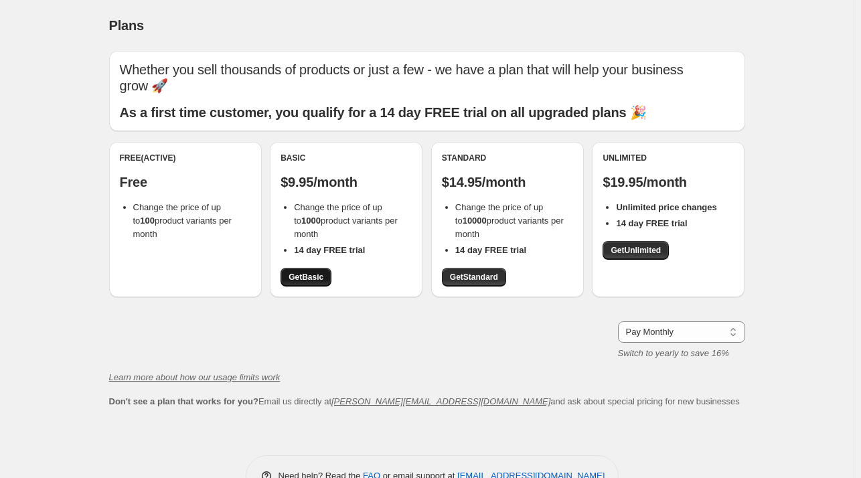
click at [309, 277] on span "Get Basic" at bounding box center [305, 277] width 35 height 11
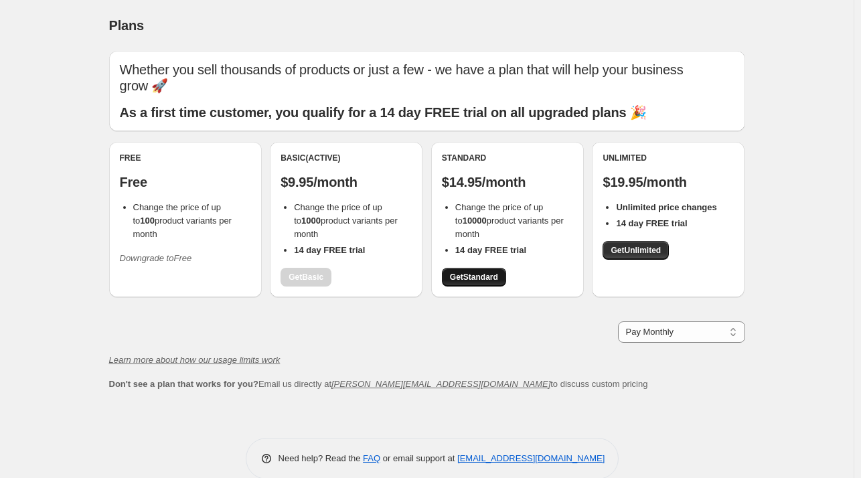
click at [463, 279] on span "Get Standard" at bounding box center [474, 277] width 48 height 11
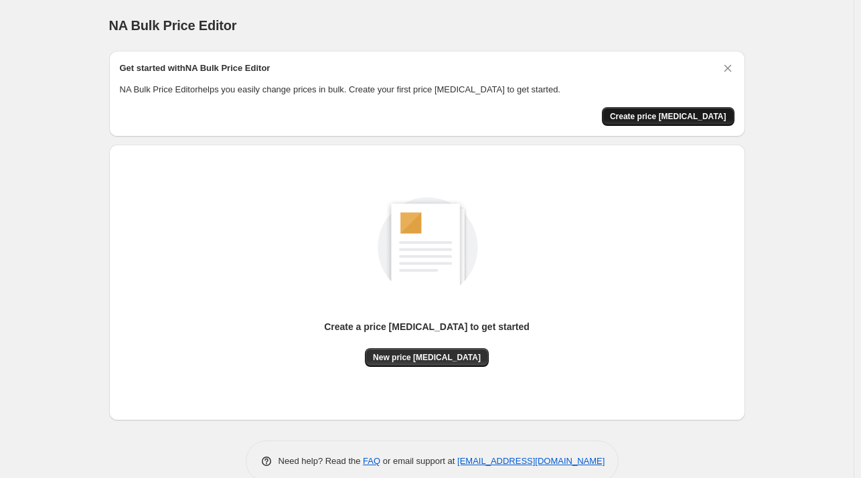
click at [698, 116] on span "Create price [MEDICAL_DATA]" at bounding box center [668, 116] width 116 height 11
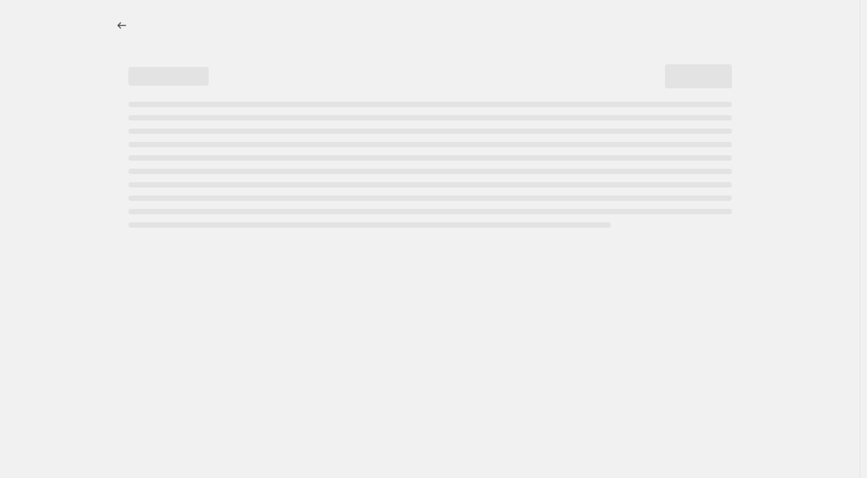
select select "percentage"
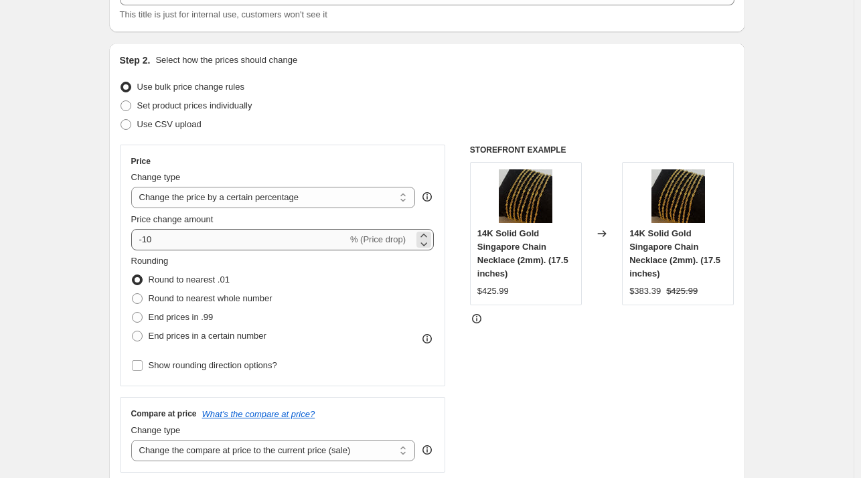
scroll to position [134, 0]
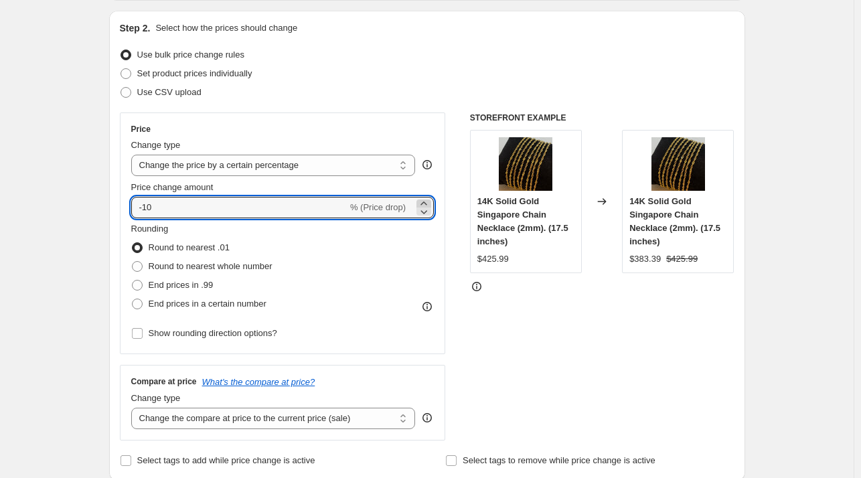
click at [426, 203] on icon at bounding box center [423, 202] width 6 height 3
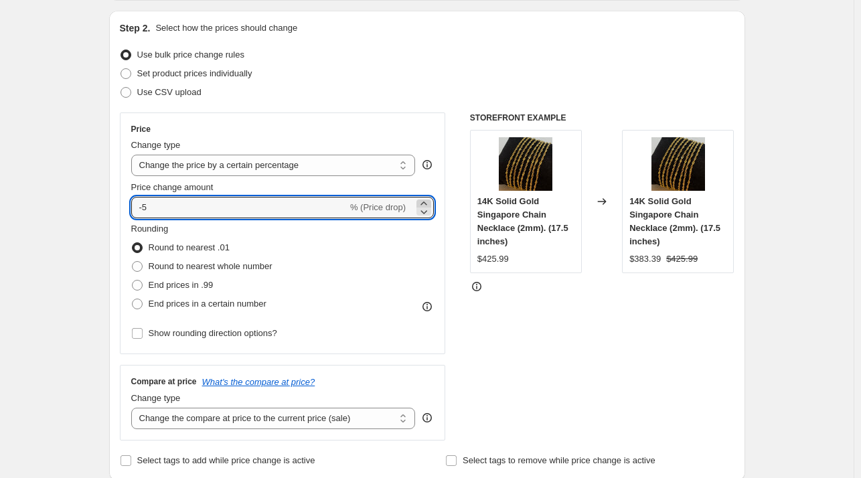
click at [426, 201] on icon at bounding box center [423, 203] width 13 height 13
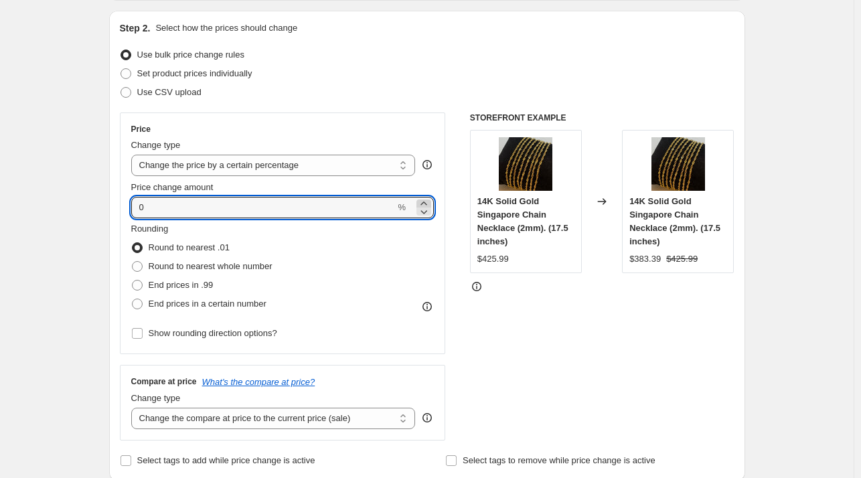
click at [426, 201] on icon at bounding box center [423, 203] width 13 height 13
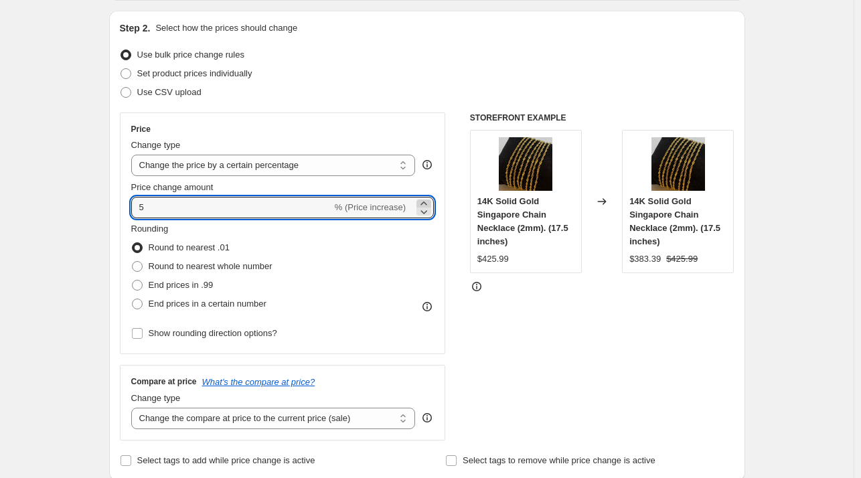
click at [426, 201] on icon at bounding box center [423, 203] width 13 height 13
click at [420, 212] on icon at bounding box center [423, 211] width 13 height 13
type input "5"
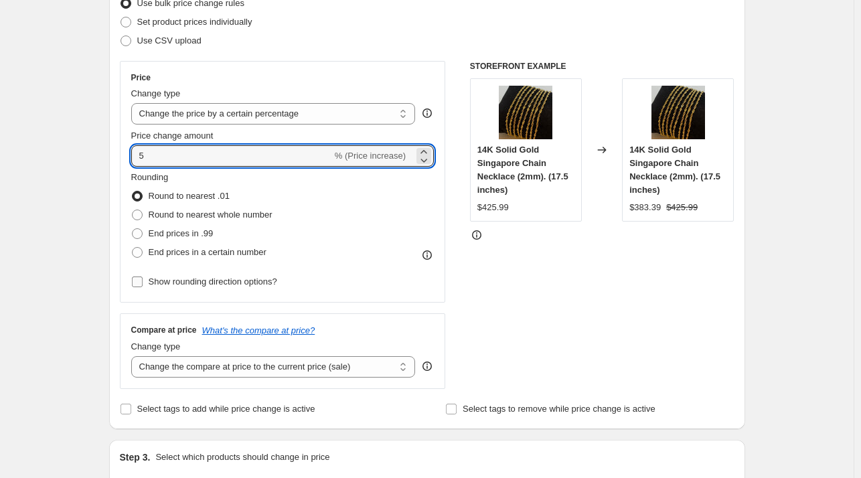
scroll to position [201, 0]
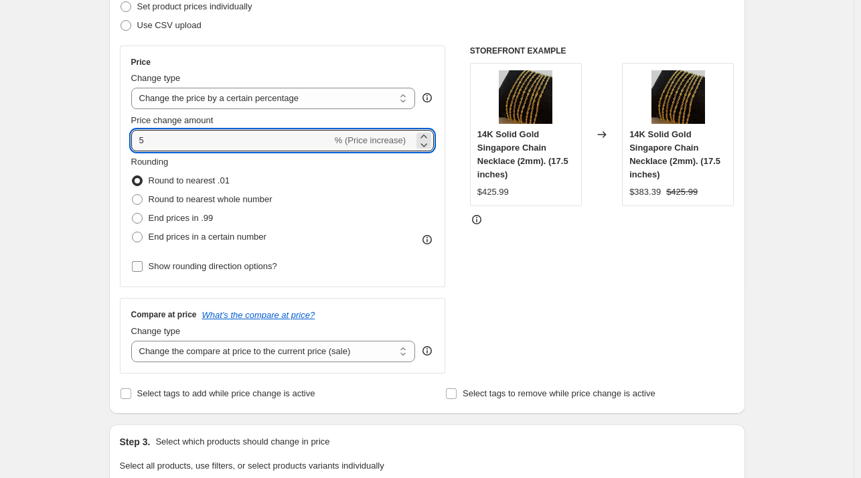
click at [139, 264] on input "Show rounding direction options?" at bounding box center [137, 266] width 11 height 11
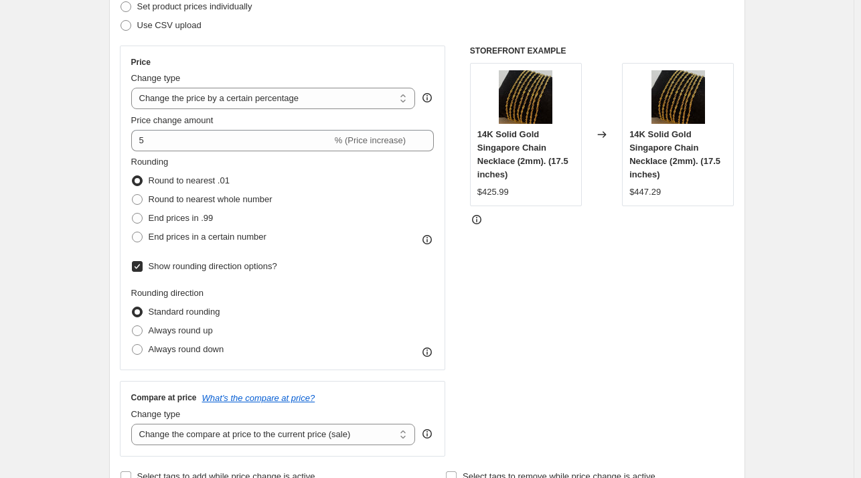
click at [139, 264] on input "Show rounding direction options?" at bounding box center [137, 266] width 11 height 11
checkbox input "false"
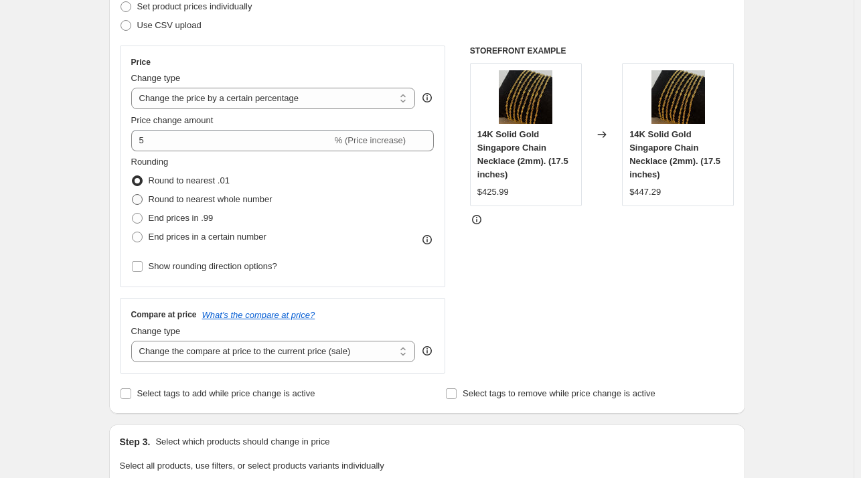
scroll to position [268, 0]
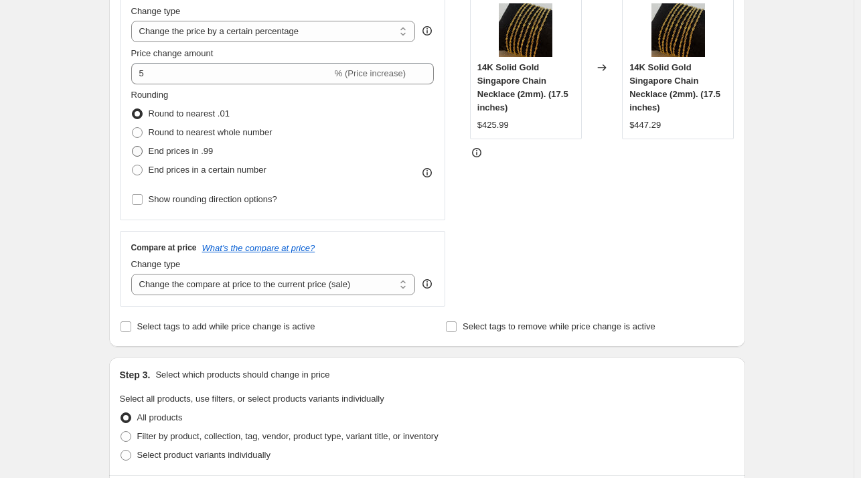
click at [141, 147] on span at bounding box center [137, 151] width 11 height 11
click at [133, 147] on input "End prices in .99" at bounding box center [132, 146] width 1 height 1
radio input "true"
click at [137, 169] on span at bounding box center [137, 170] width 11 height 11
click at [133, 165] on input "End prices in a certain number" at bounding box center [132, 165] width 1 height 1
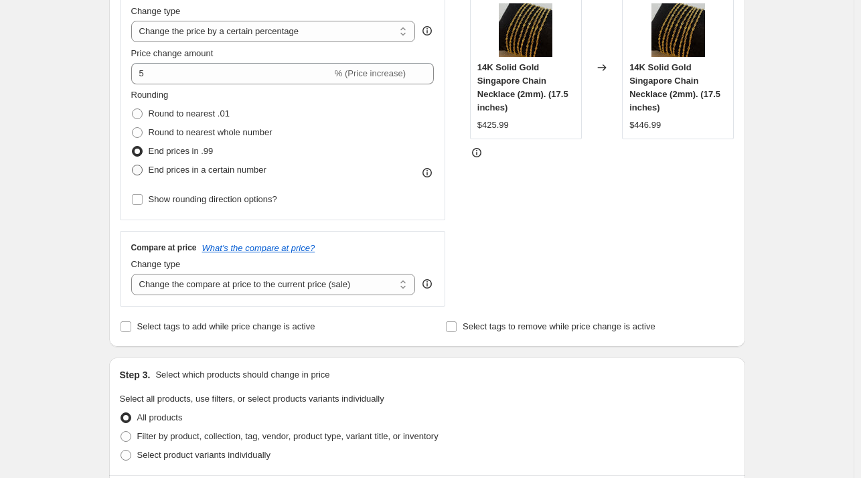
radio input "true"
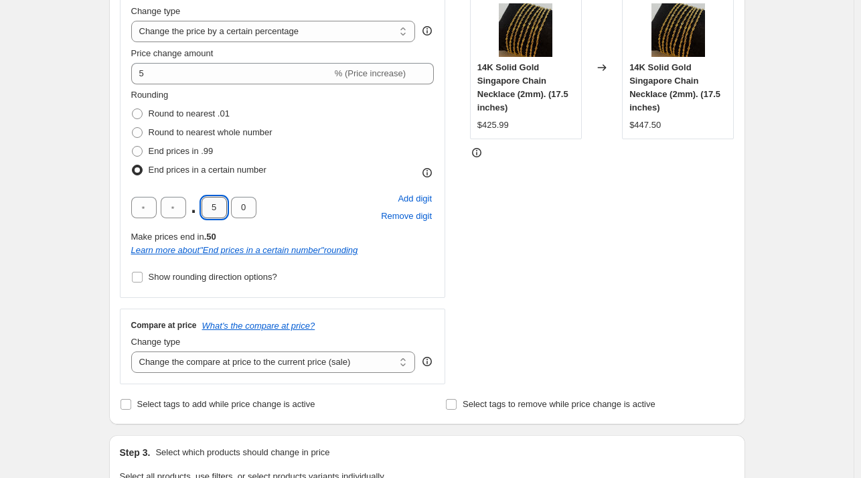
click at [224, 207] on input "5" at bounding box center [213, 207] width 25 height 21
type input "9"
type input "7"
click at [533, 226] on div "STOREFRONT EXAMPLE 14K Solid Gold Singapore Chain Necklace (2mm). (17.5 inches)…" at bounding box center [602, 182] width 264 height 406
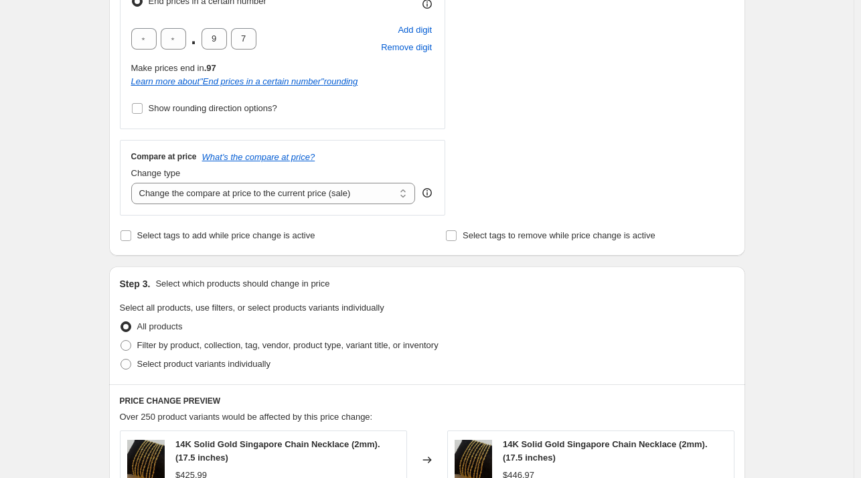
scroll to position [468, 0]
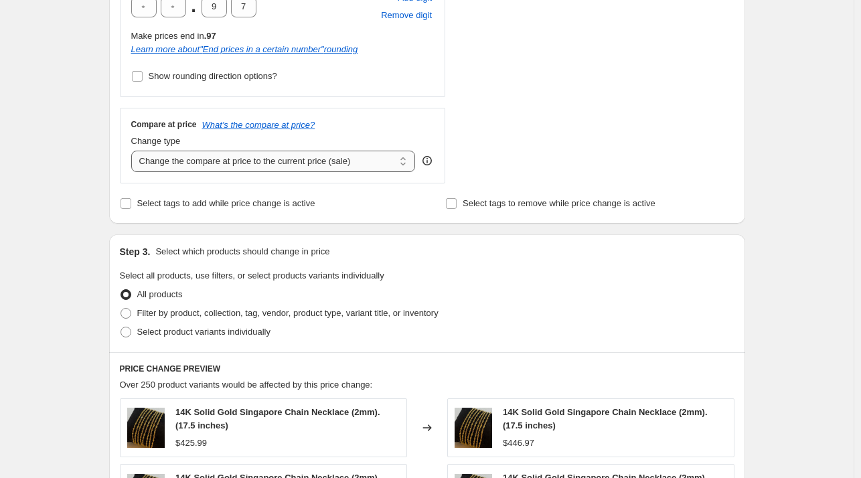
click at [401, 161] on select "Change the compare at price to the current price (sale) Change the compare at p…" at bounding box center [273, 161] width 284 height 21
select select "percentage"
click at [134, 151] on select "Change the compare at price to the current price (sale) Change the compare at p…" at bounding box center [273, 161] width 284 height 21
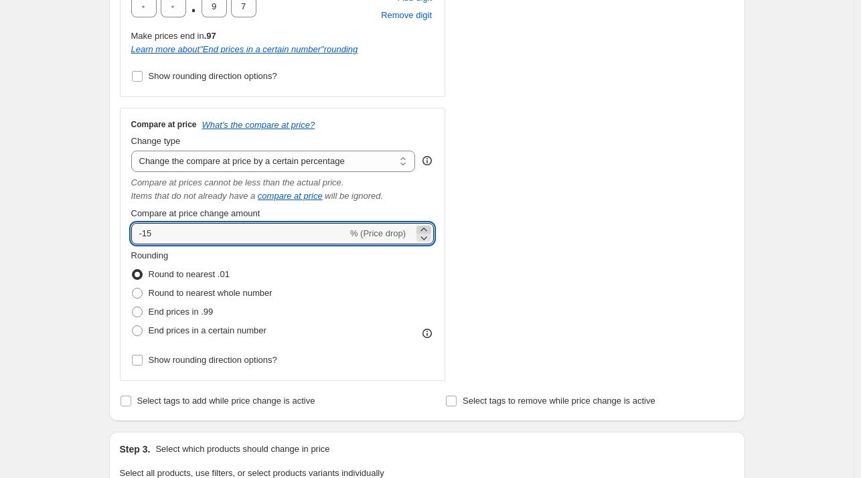
click at [425, 230] on icon at bounding box center [423, 229] width 6 height 3
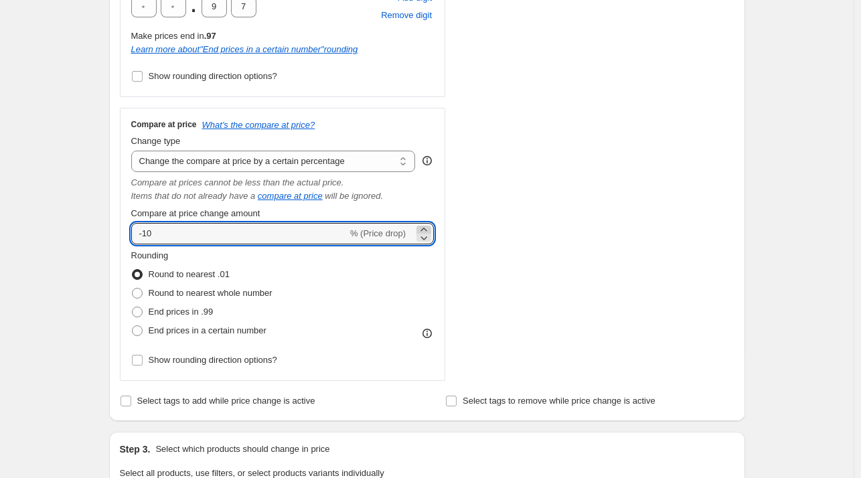
click at [425, 230] on icon at bounding box center [423, 229] width 6 height 3
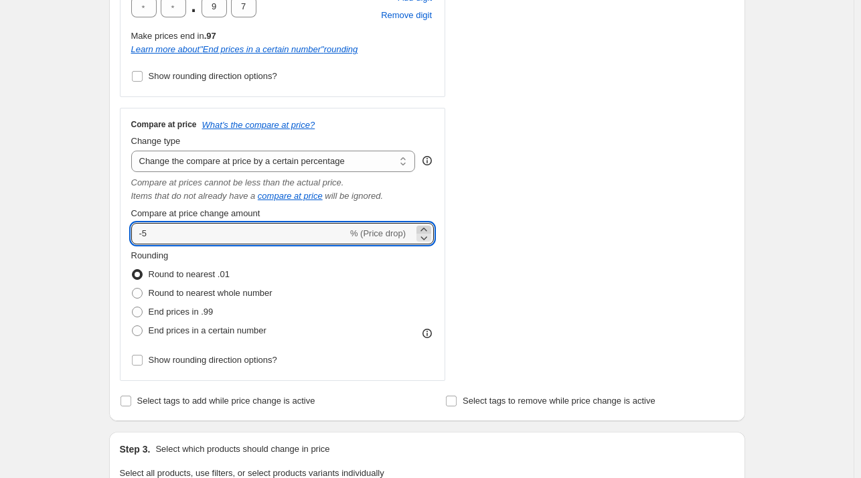
click at [425, 230] on icon at bounding box center [423, 229] width 6 height 3
click at [425, 230] on icon at bounding box center [423, 229] width 13 height 13
click at [424, 230] on icon at bounding box center [423, 229] width 13 height 13
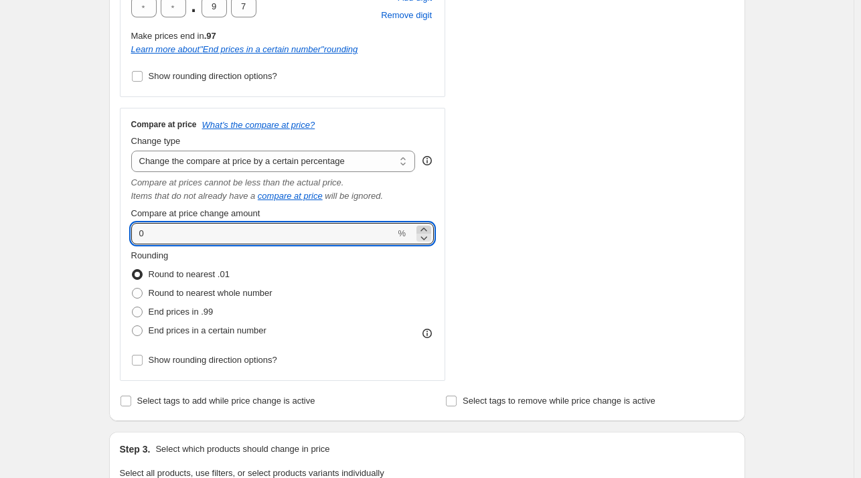
click at [424, 230] on icon at bounding box center [423, 229] width 13 height 13
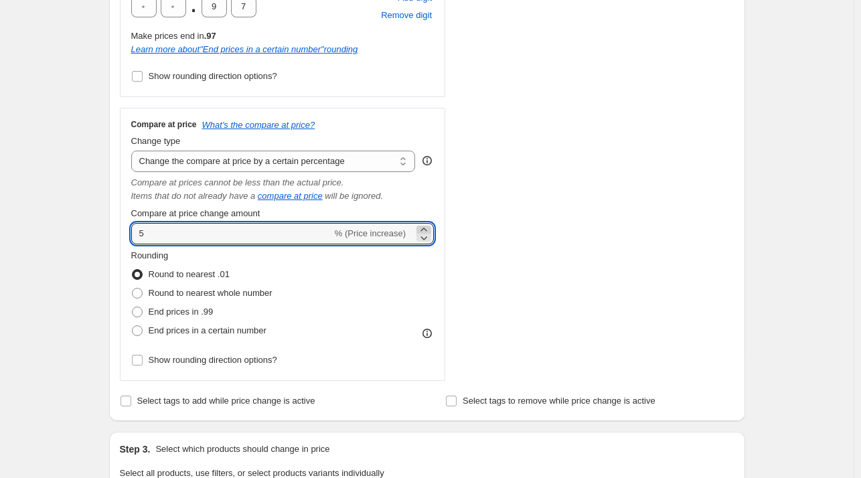
click at [424, 230] on icon at bounding box center [423, 229] width 13 height 13
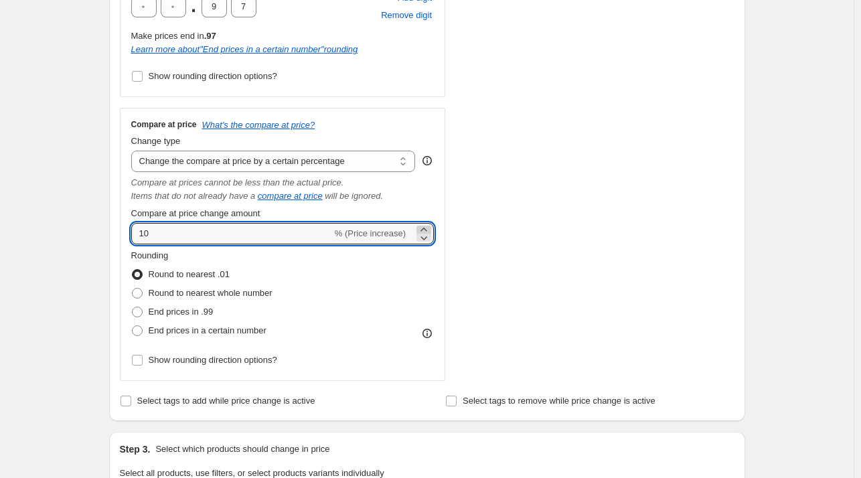
click at [424, 230] on icon at bounding box center [423, 229] width 13 height 13
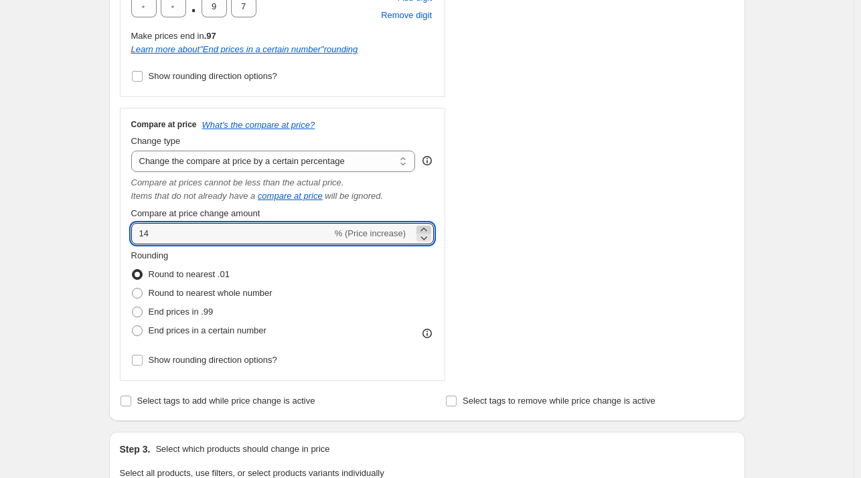
type input "15"
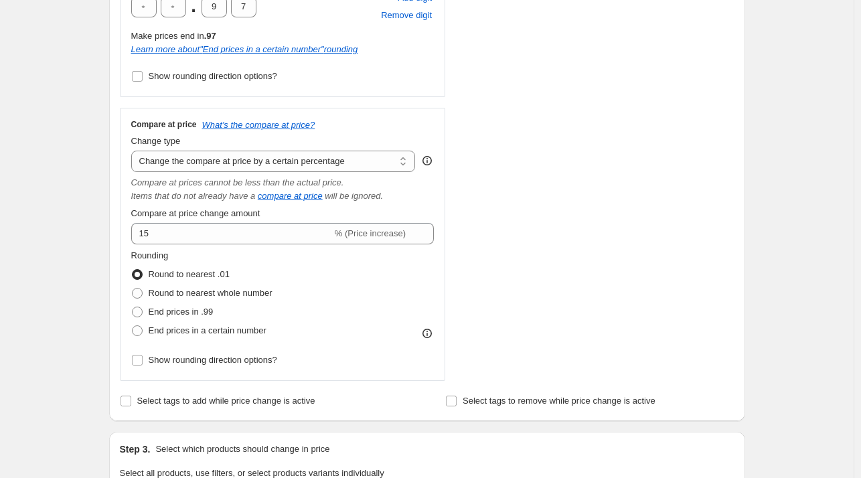
click at [532, 221] on div "STOREFRONT EXAMPLE 14K Solid Gold Singapore Chain Necklace (2mm). (17.5 inches)…" at bounding box center [602, 79] width 264 height 603
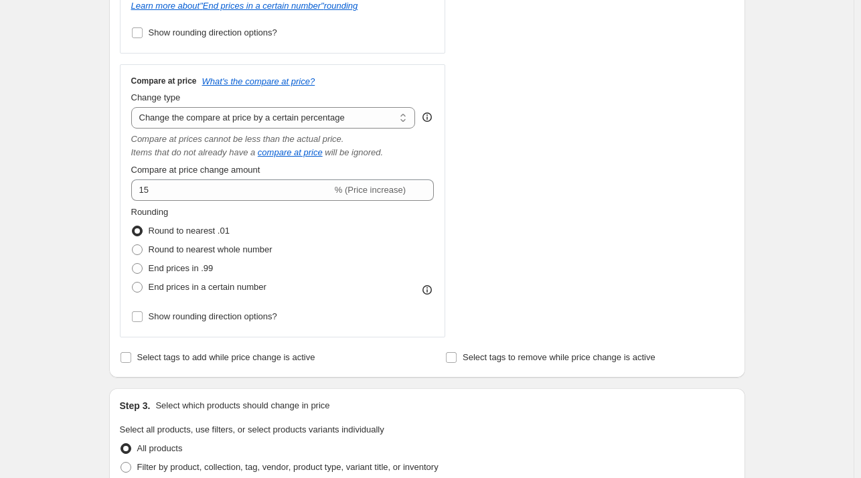
scroll to position [535, 0]
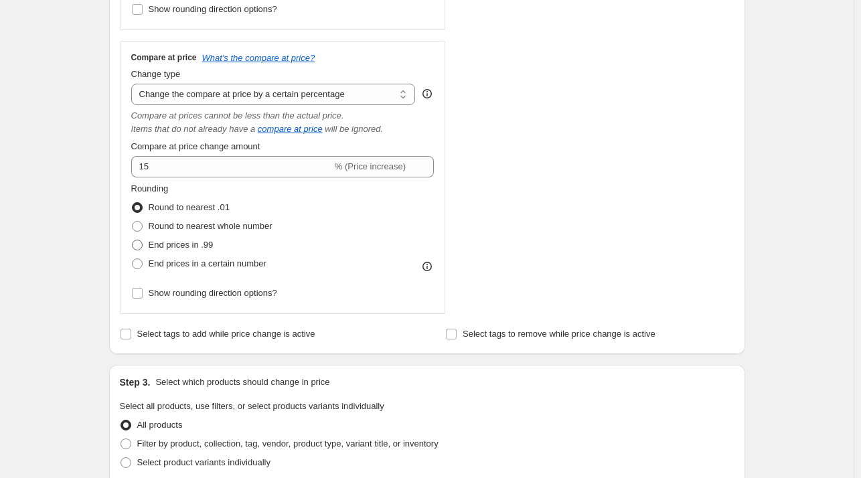
click at [142, 244] on span at bounding box center [137, 245] width 11 height 11
click at [133, 240] on input "End prices in .99" at bounding box center [132, 240] width 1 height 1
radio input "true"
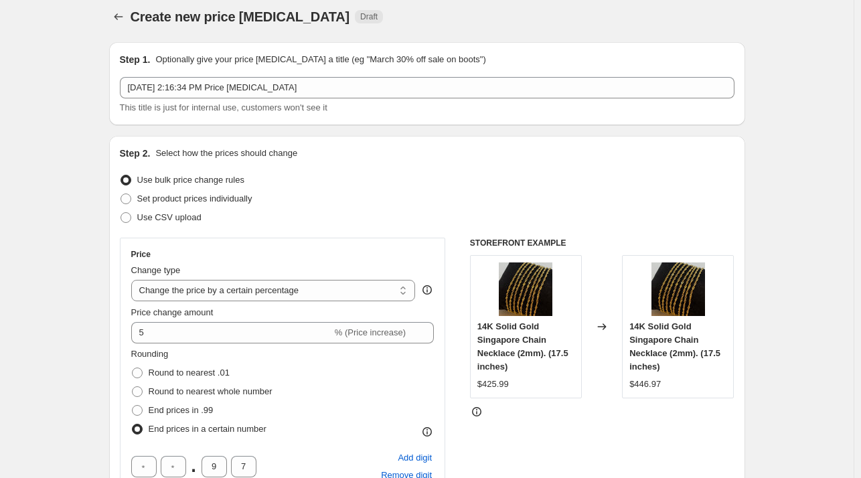
scroll to position [201, 0]
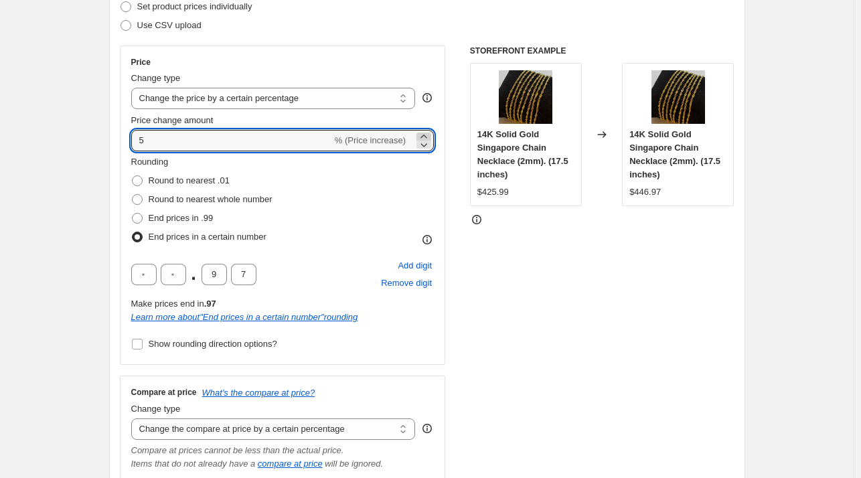
click at [428, 135] on icon at bounding box center [423, 136] width 13 height 13
type input "6"
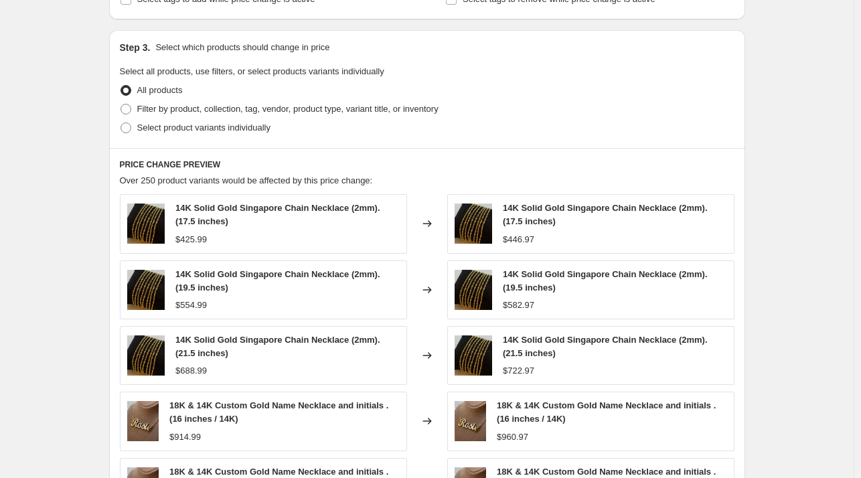
scroll to position [1156, 0]
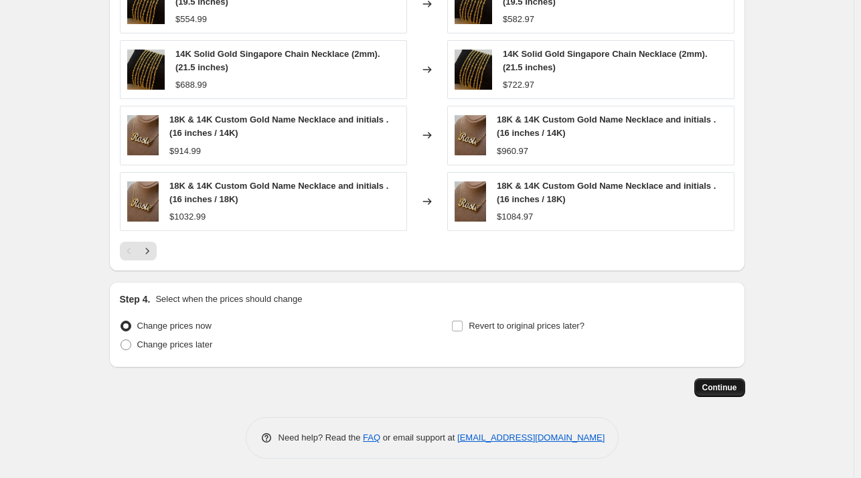
click at [729, 383] on span "Continue" at bounding box center [719, 387] width 35 height 11
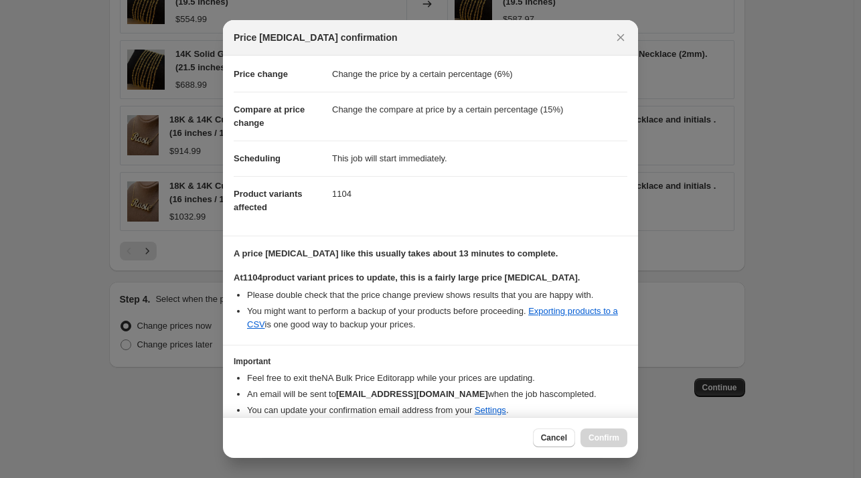
scroll to position [0, 0]
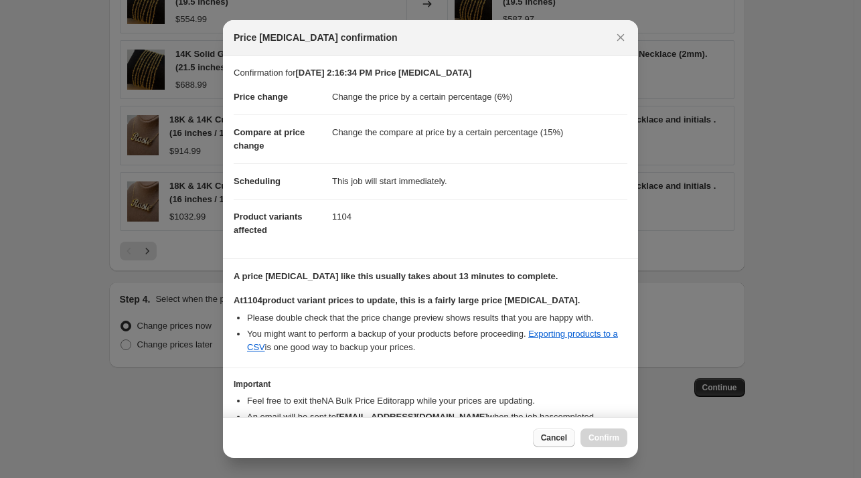
click at [561, 436] on span "Cancel" at bounding box center [554, 437] width 26 height 11
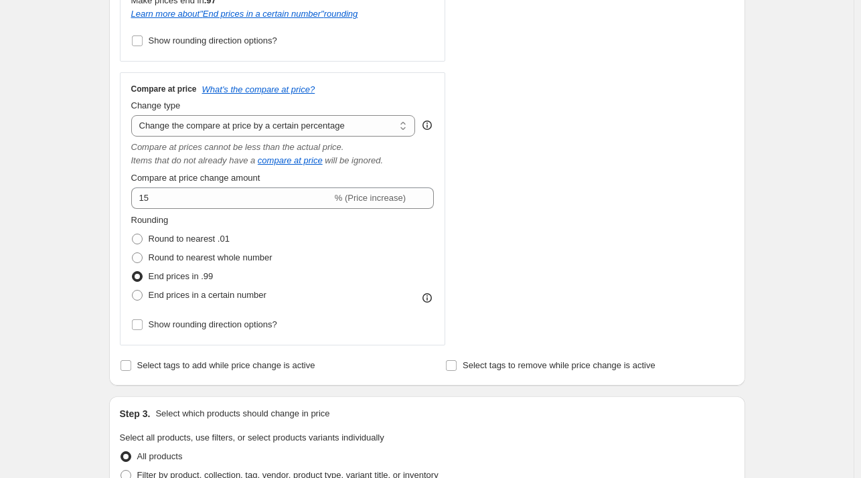
scroll to position [420, 0]
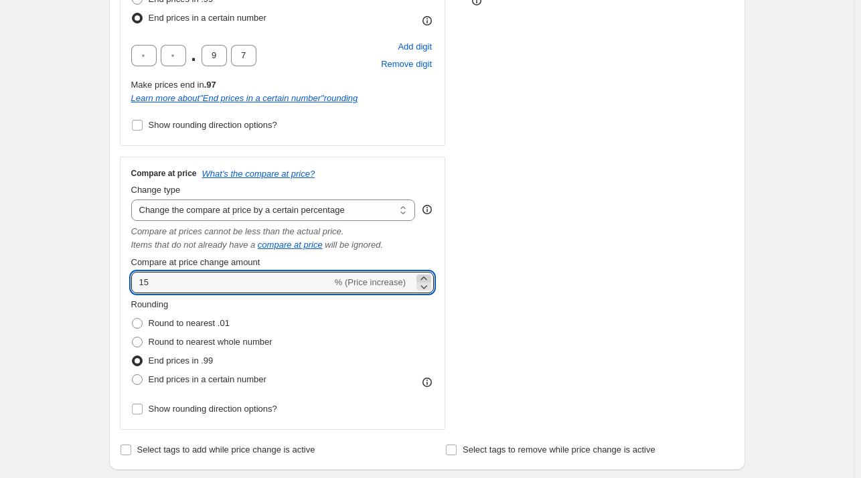
click at [426, 279] on icon at bounding box center [423, 277] width 6 height 3
type input "17"
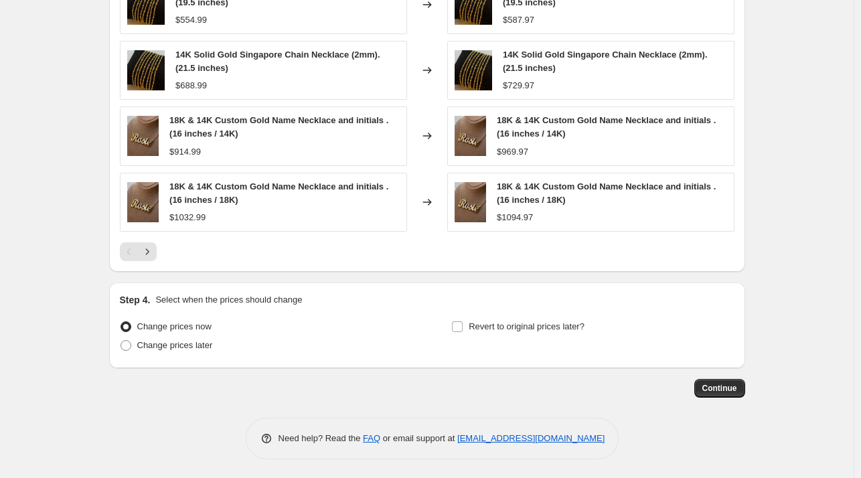
scroll to position [1156, 0]
click at [709, 386] on span "Continue" at bounding box center [719, 387] width 35 height 11
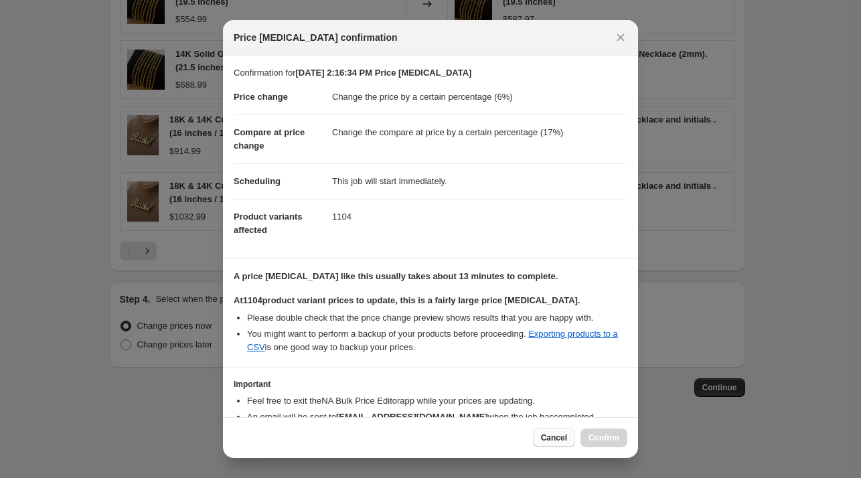
click at [565, 442] on span "Cancel" at bounding box center [554, 437] width 26 height 11
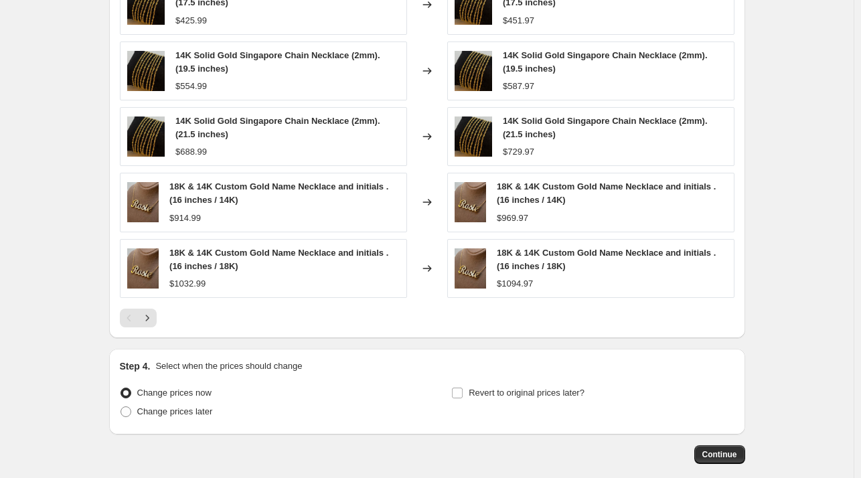
scroll to position [1156, 0]
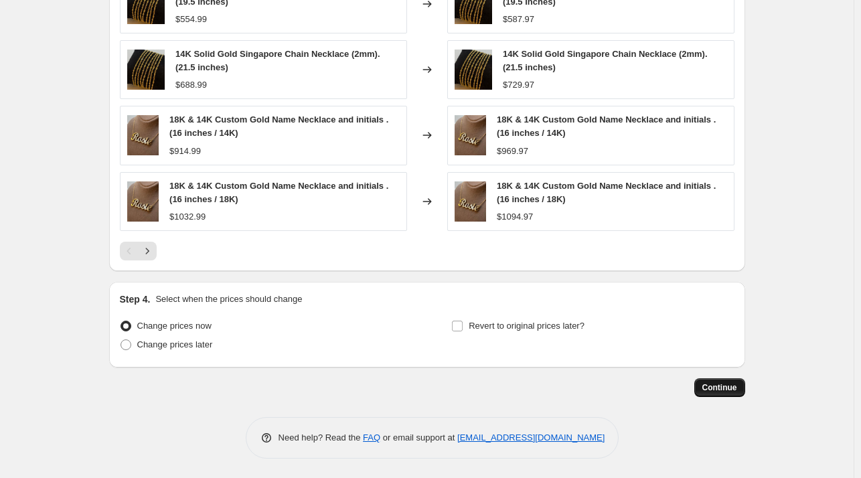
click at [731, 389] on span "Continue" at bounding box center [719, 387] width 35 height 11
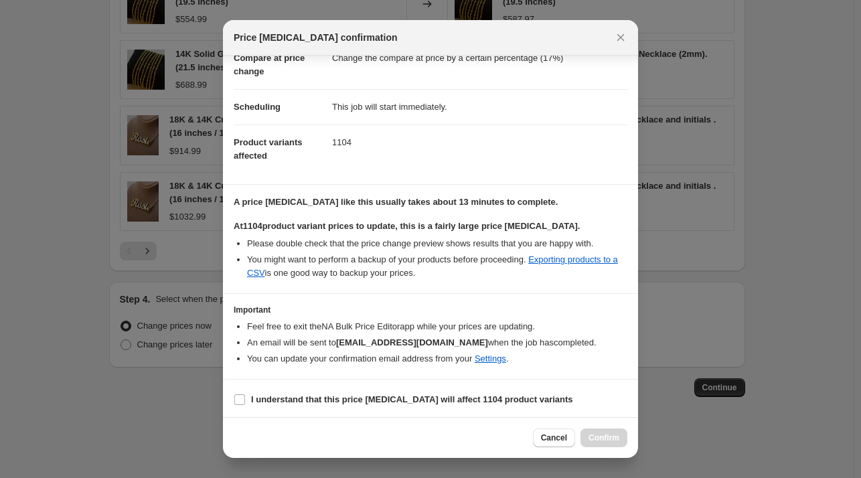
scroll to position [76, 0]
drag, startPoint x: 241, startPoint y: 397, endPoint x: 252, endPoint y: 389, distance: 13.0
click at [241, 397] on input "I understand that this price [MEDICAL_DATA] will affect 1104 product variants" at bounding box center [239, 398] width 11 height 11
checkbox input "true"
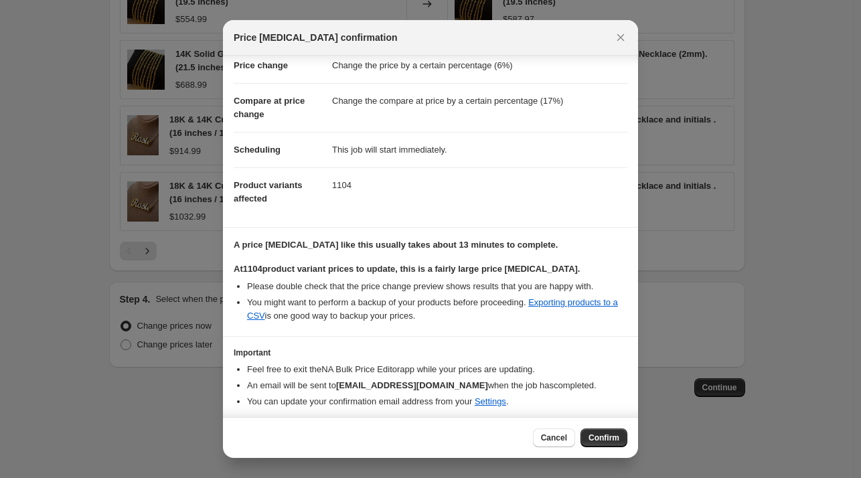
scroll to position [0, 0]
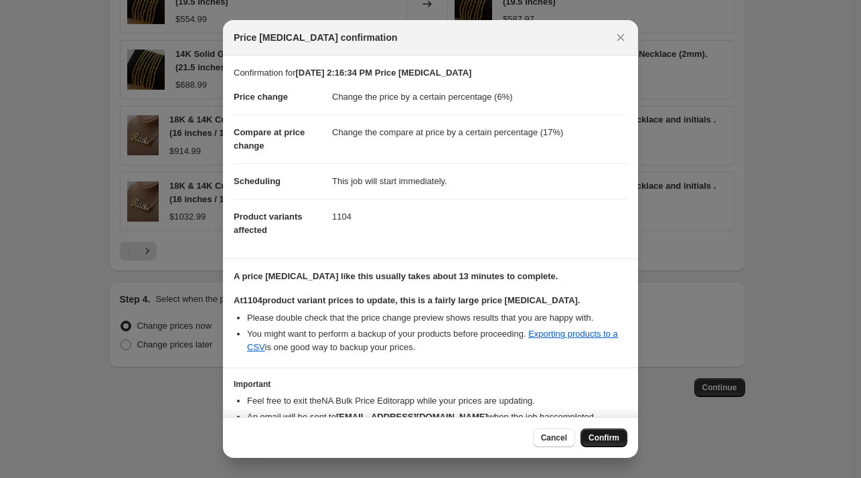
click at [605, 440] on span "Confirm" at bounding box center [603, 437] width 31 height 11
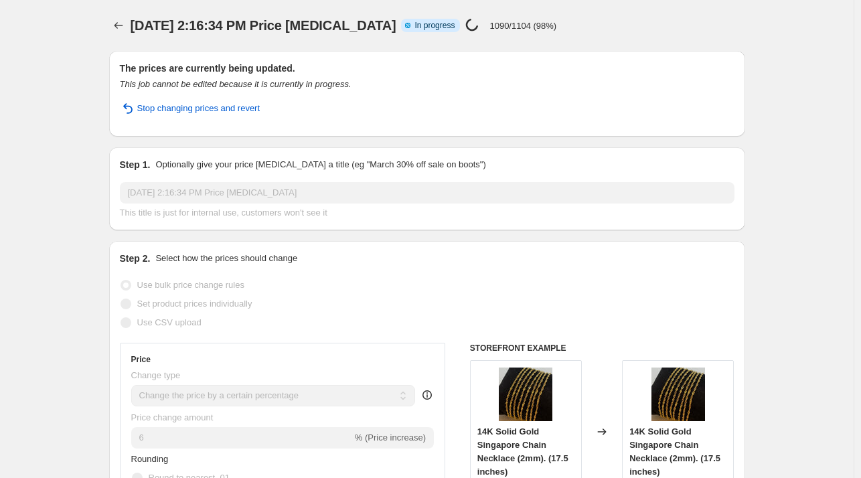
select select "percentage"
